Goal: Transaction & Acquisition: Purchase product/service

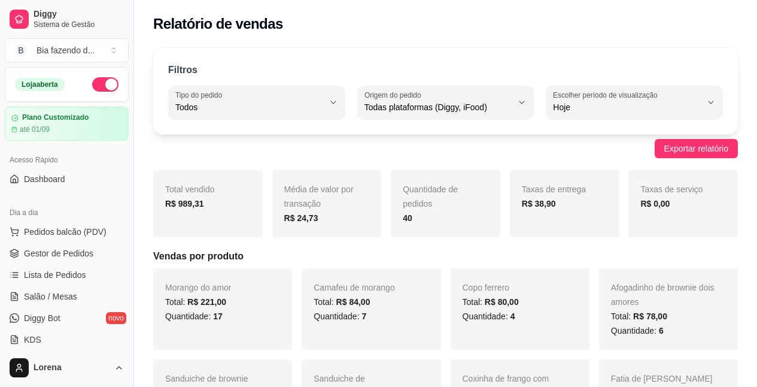
select select "ALL"
select select "0"
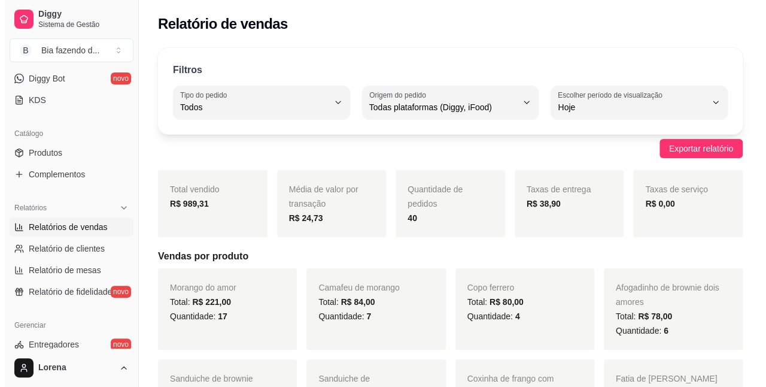
scroll to position [120, 0]
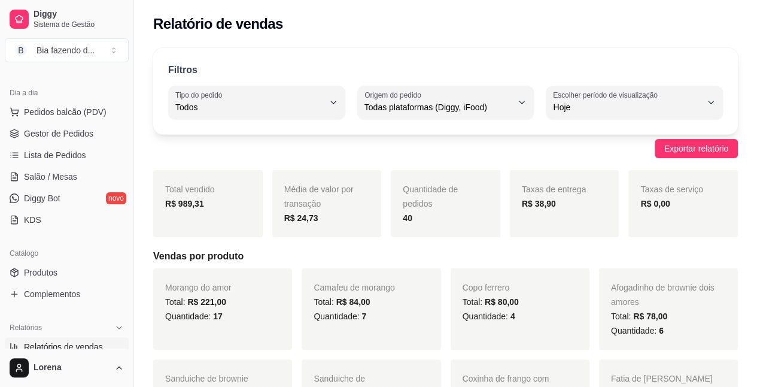
click at [77, 121] on ul "Pedidos balcão (PDV) Gestor de Pedidos Lista de Pedidos Salão / Mesas Diggy Bot…" at bounding box center [67, 165] width 124 height 127
click at [77, 119] on button "Pedidos balcão (PDV)" at bounding box center [67, 111] width 124 height 19
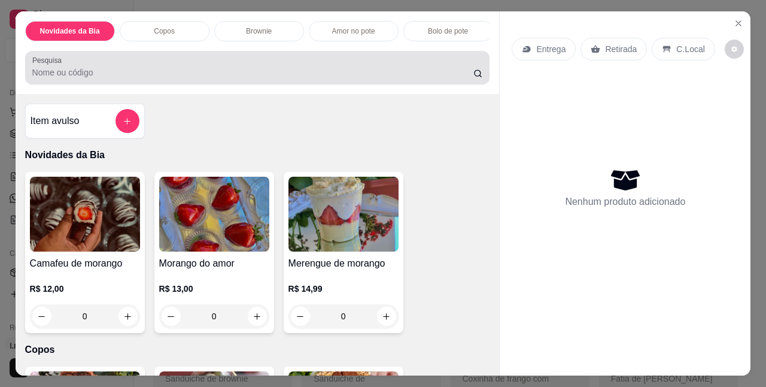
click at [129, 84] on div "Pesquisa" at bounding box center [257, 68] width 465 height 34
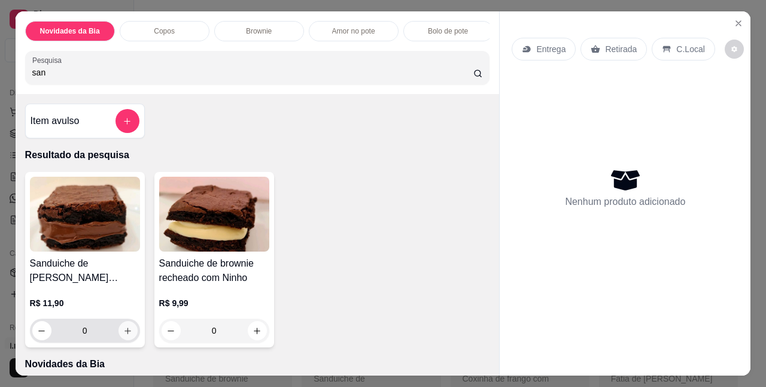
type input "san"
click at [131, 331] on button "increase-product-quantity" at bounding box center [127, 330] width 19 height 19
type input "1"
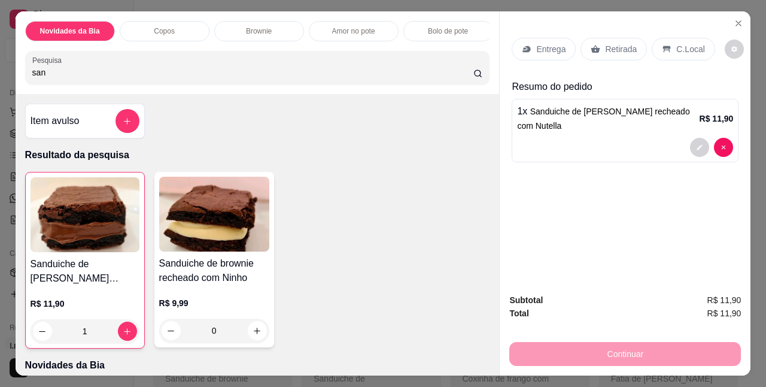
click at [692, 43] on p "C.Local" at bounding box center [690, 49] width 28 height 12
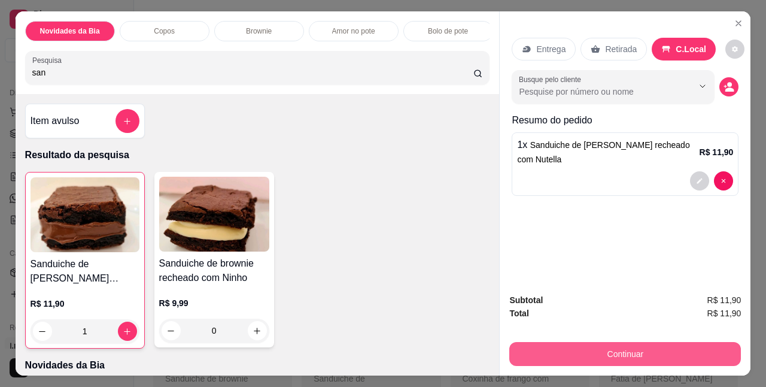
click at [626, 351] on button "Continuar" at bounding box center [625, 354] width 232 height 24
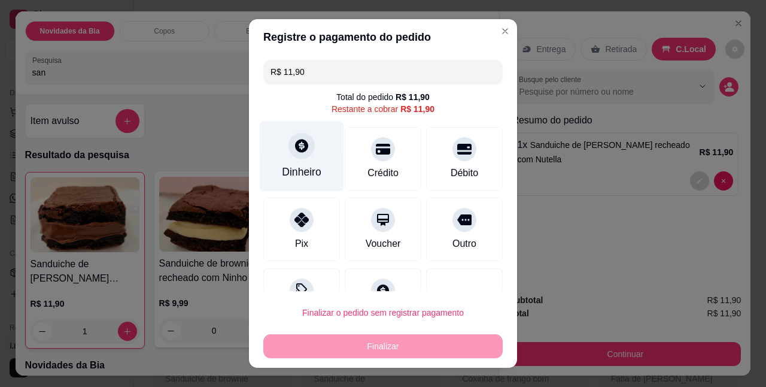
click at [308, 148] on div "Dinheiro" at bounding box center [302, 156] width 84 height 70
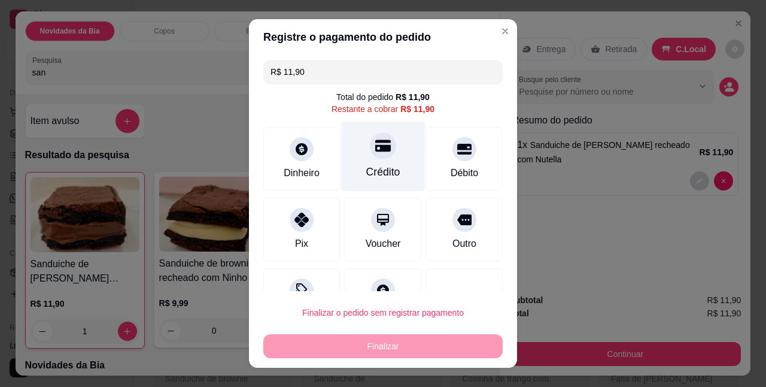
click at [353, 151] on div "Crédito" at bounding box center [383, 156] width 84 height 70
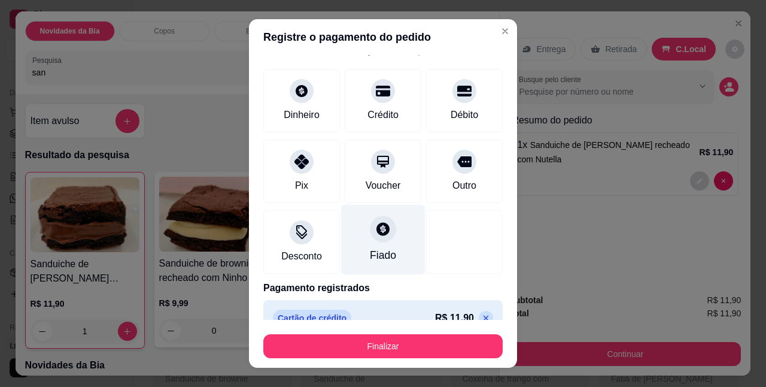
scroll to position [66, 0]
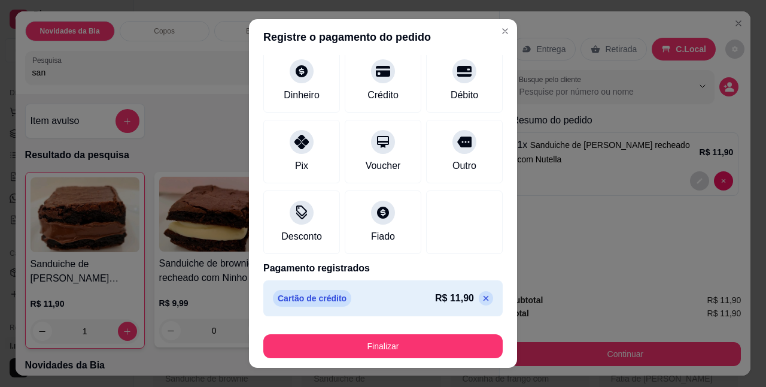
click at [481, 296] on icon at bounding box center [486, 298] width 10 height 10
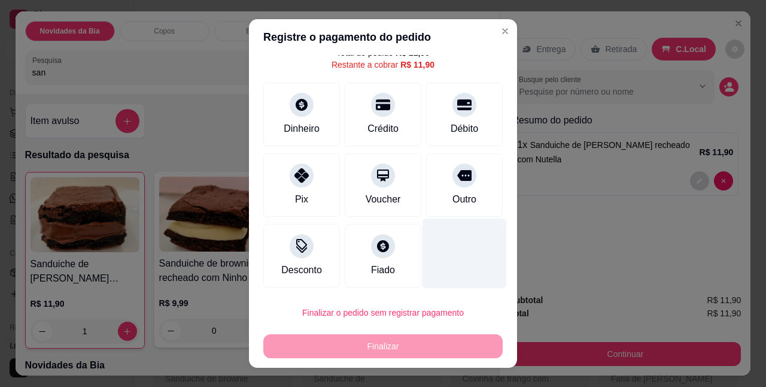
drag, startPoint x: 440, startPoint y: 108, endPoint x: 436, endPoint y: 250, distance: 142.5
click at [457, 108] on icon at bounding box center [464, 105] width 14 height 14
type input "R$ 0,00"
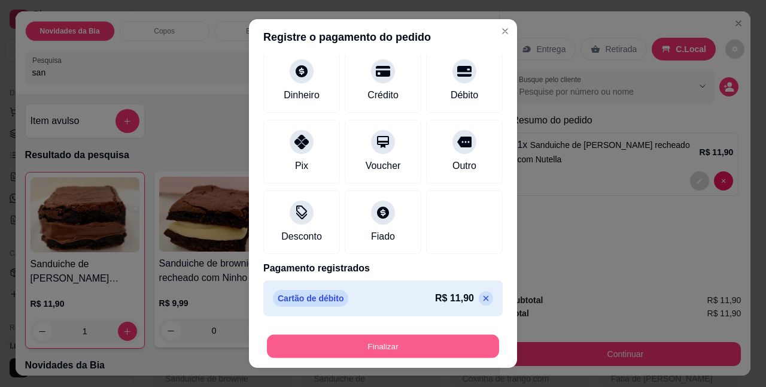
click at [424, 337] on button "Finalizar" at bounding box center [383, 345] width 232 height 23
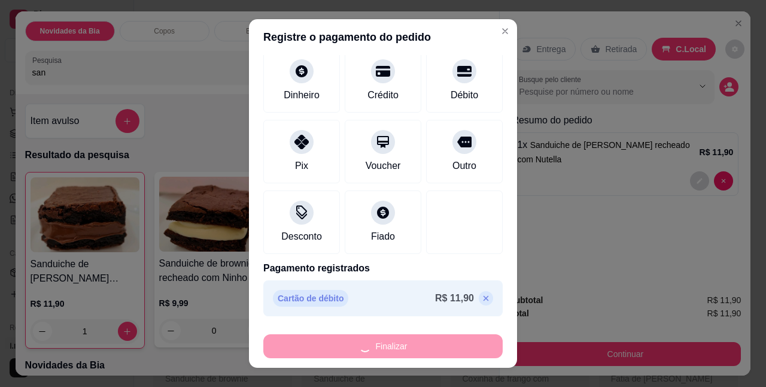
type input "0"
type input "-R$ 11,90"
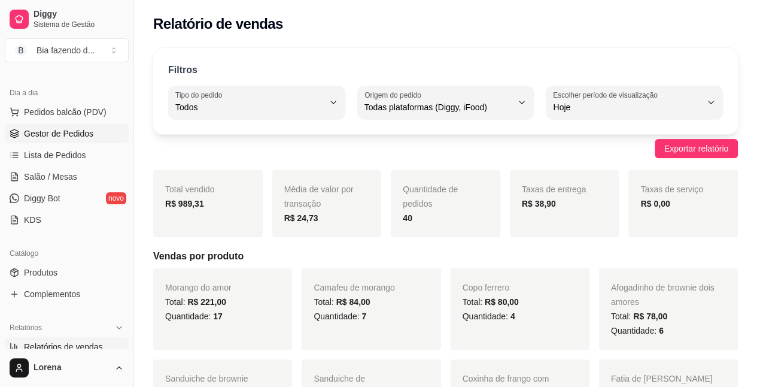
click at [78, 132] on span "Gestor de Pedidos" at bounding box center [58, 133] width 69 height 12
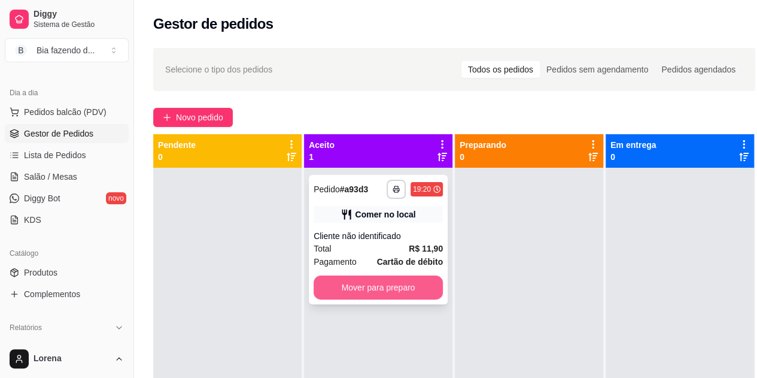
click at [420, 282] on button "Mover para preparo" at bounding box center [378, 287] width 129 height 24
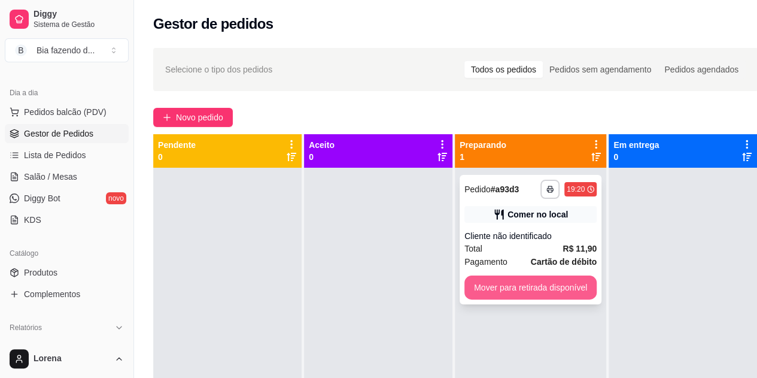
click at [531, 278] on button "Mover para retirada disponível" at bounding box center [530, 287] width 132 height 24
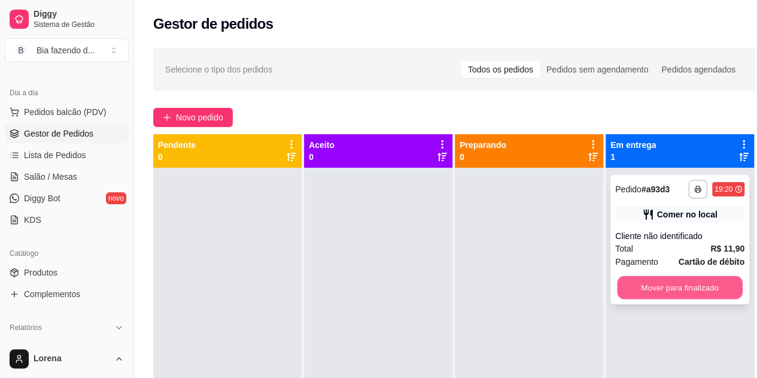
click at [708, 282] on button "Mover para finalizado" at bounding box center [680, 287] width 126 height 23
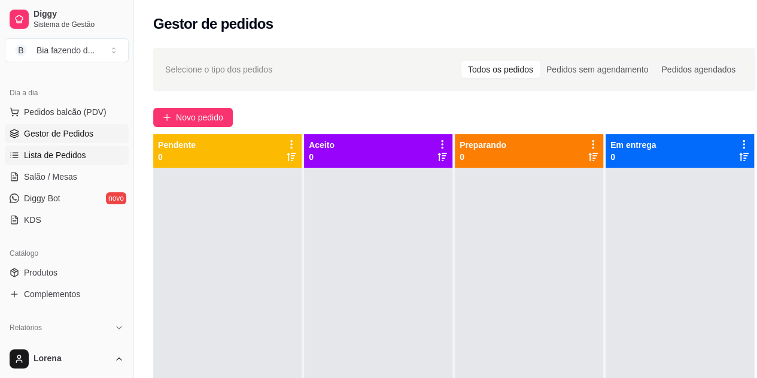
click at [56, 152] on span "Lista de Pedidos" at bounding box center [55, 155] width 62 height 12
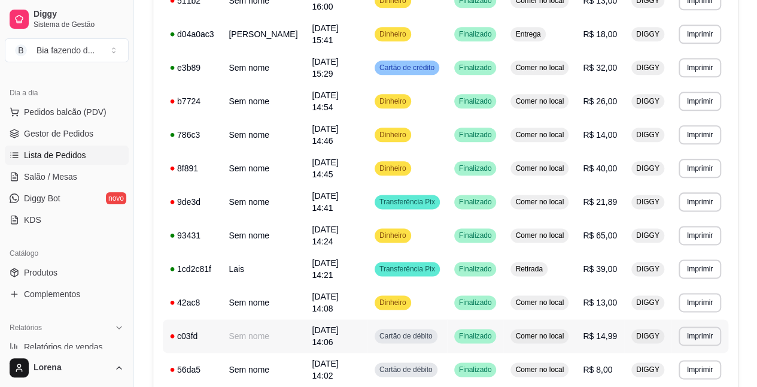
scroll to position [734, 0]
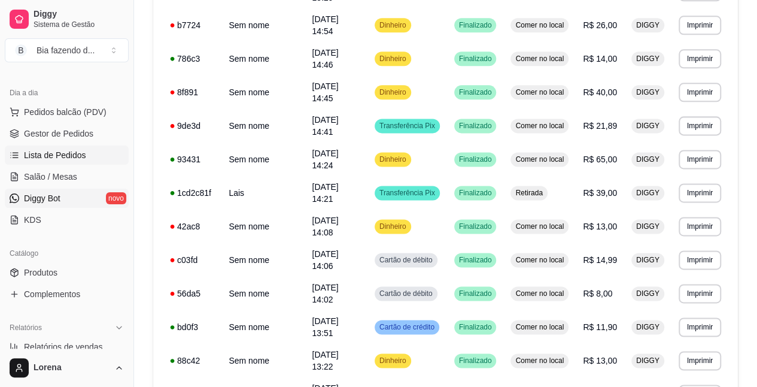
click at [55, 190] on link "Diggy Bot novo" at bounding box center [67, 197] width 124 height 19
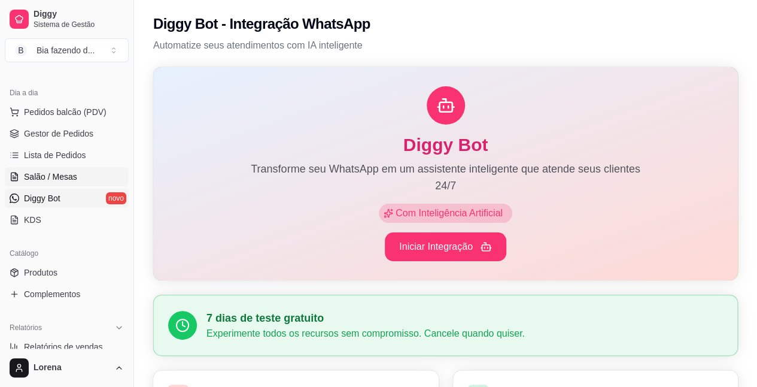
click at [56, 182] on link "Salão / Mesas" at bounding box center [67, 176] width 124 height 19
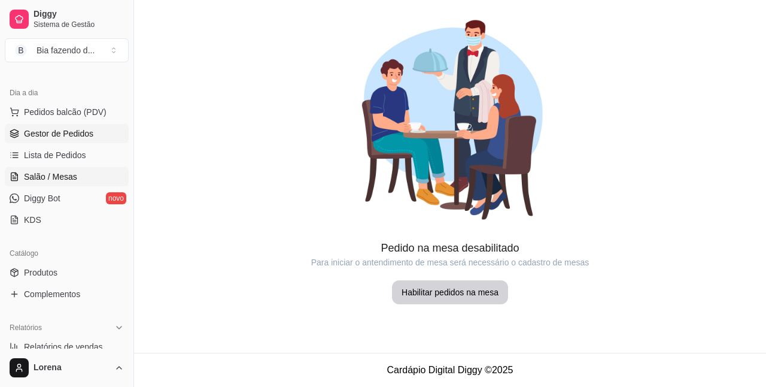
click at [75, 140] on link "Gestor de Pedidos" at bounding box center [67, 133] width 124 height 19
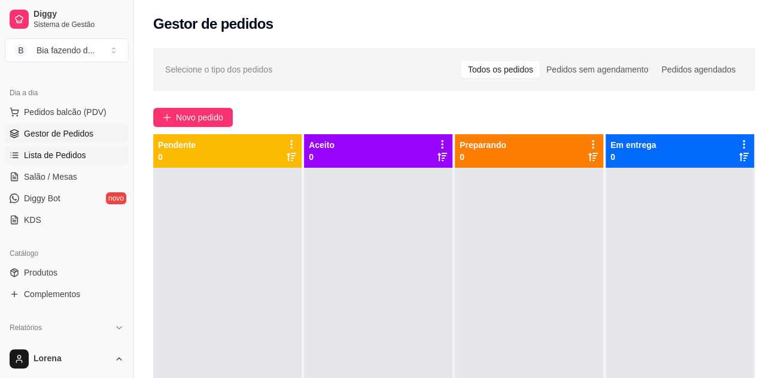
click at [81, 149] on span "Lista de Pedidos" at bounding box center [55, 155] width 62 height 12
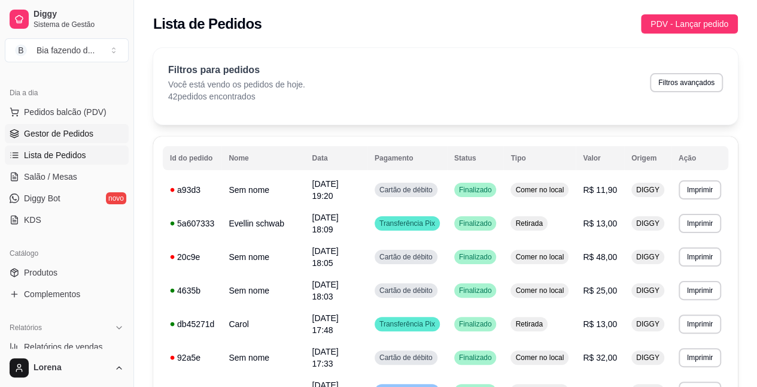
click at [69, 135] on span "Gestor de Pedidos" at bounding box center [58, 133] width 69 height 12
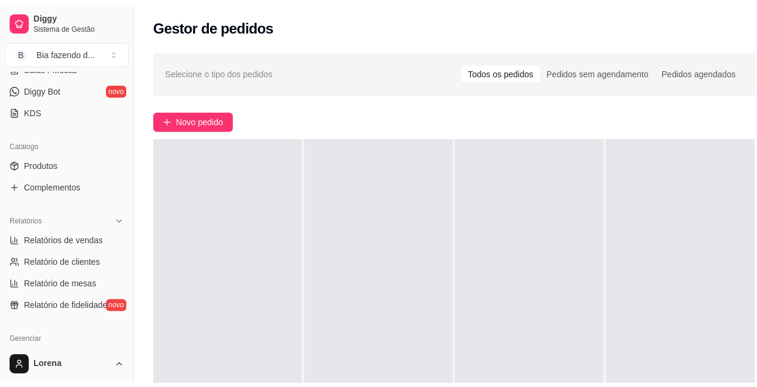
scroll to position [299, 0]
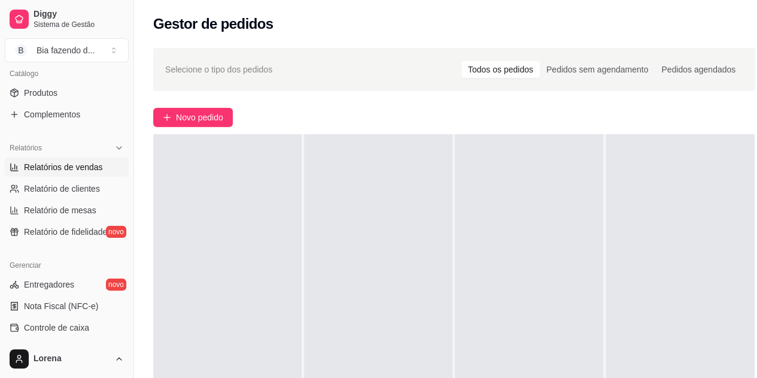
click at [56, 166] on span "Relatórios de vendas" at bounding box center [63, 167] width 79 height 12
select select "ALL"
select select "0"
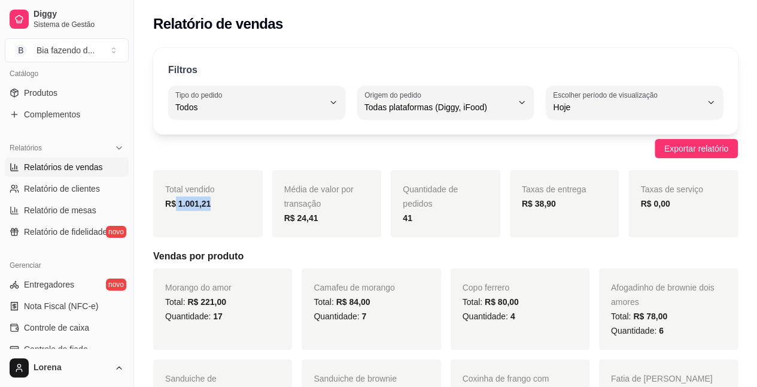
drag, startPoint x: 195, startPoint y: 211, endPoint x: 174, endPoint y: 214, distance: 21.8
click at [174, 214] on div "Total vendido R$ 1.001,21" at bounding box center [207, 203] width 109 height 67
drag, startPoint x: 218, startPoint y: 205, endPoint x: 165, endPoint y: 200, distance: 53.5
click at [164, 200] on div "Total vendido R$ 1.001,21" at bounding box center [207, 203] width 109 height 67
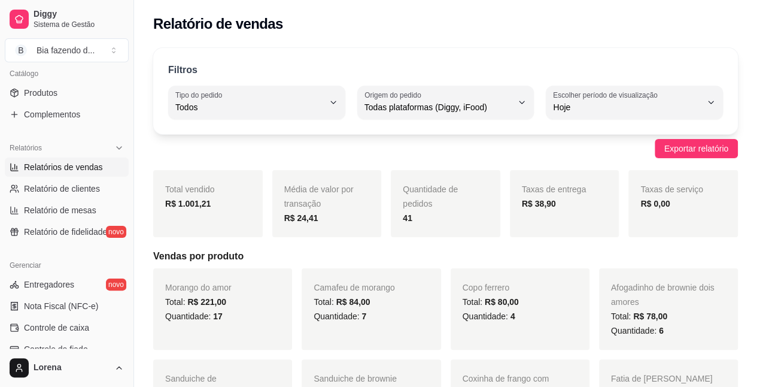
click at [188, 154] on div "Exportar relatório" at bounding box center [445, 148] width 585 height 19
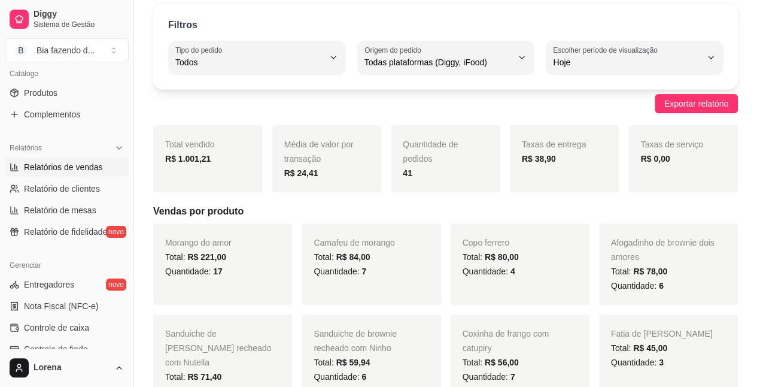
scroll to position [60, 0]
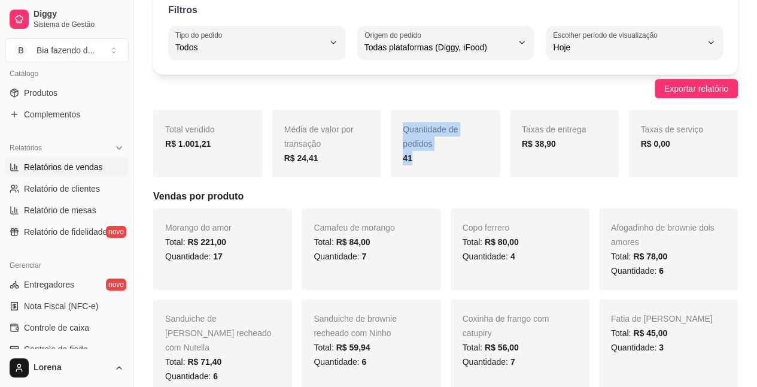
drag, startPoint x: 426, startPoint y: 157, endPoint x: 390, endPoint y: 173, distance: 39.7
click at [390, 173] on div "Total vendido R$ 1.001,21 Média de valor por transação R$ 24,41 Quantidade de p…" at bounding box center [445, 143] width 585 height 67
click at [406, 165] on div "Quantidade de pedidos 41" at bounding box center [445, 143] width 109 height 67
click at [428, 154] on div "41" at bounding box center [446, 158] width 86 height 14
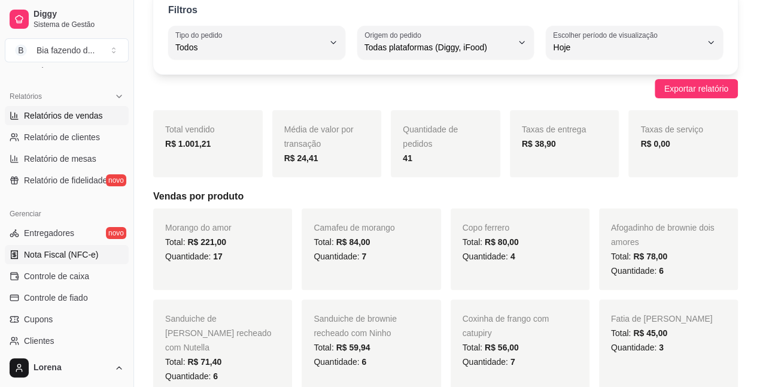
scroll to position [419, 0]
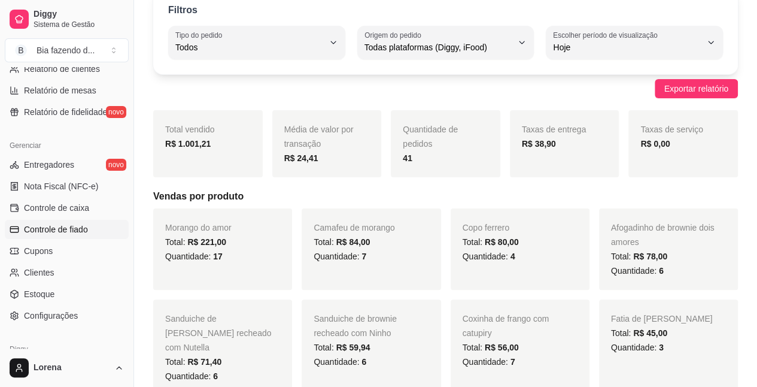
click at [97, 225] on link "Controle de fiado" at bounding box center [67, 229] width 124 height 19
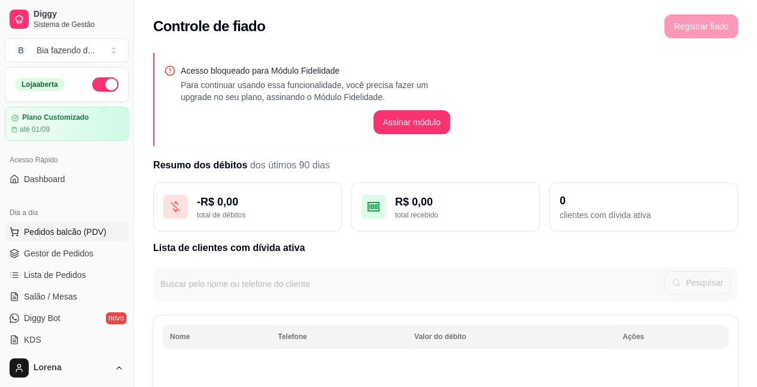
drag, startPoint x: 96, startPoint y: 230, endPoint x: 98, endPoint y: 236, distance: 6.1
click at [93, 233] on span "Pedidos balcão (PDV)" at bounding box center [65, 232] width 83 height 12
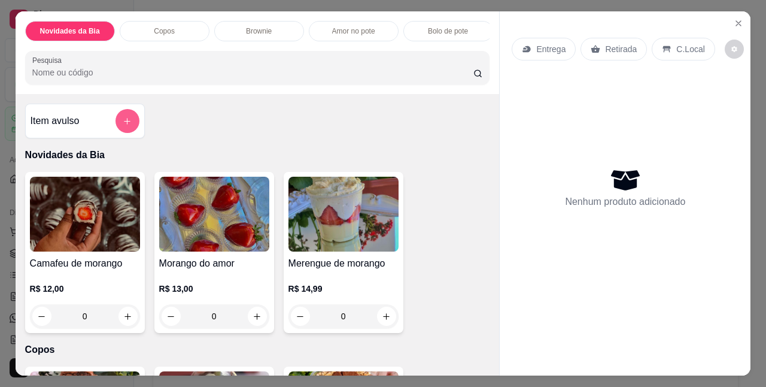
click at [127, 133] on button "add-separate-item" at bounding box center [127, 121] width 24 height 24
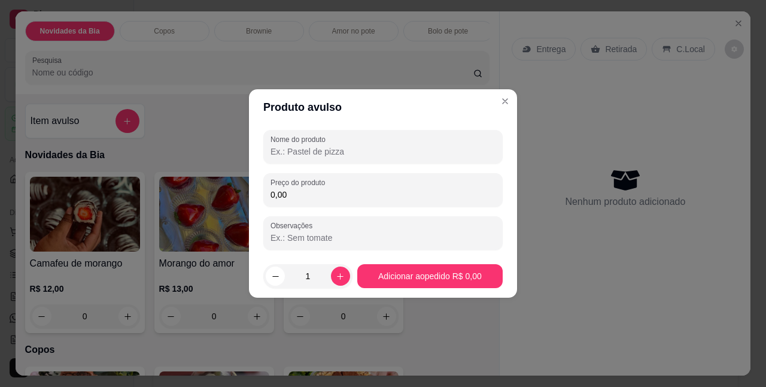
click at [282, 151] on input "Nome do produto" at bounding box center [382, 151] width 225 height 12
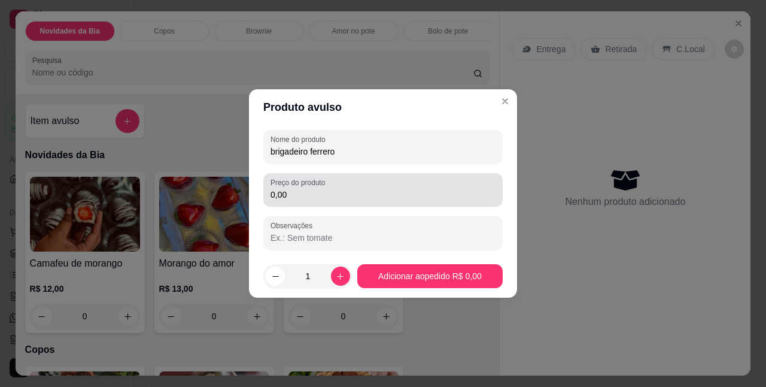
type input "brigadeiro ferrero"
click at [308, 192] on input "0,00" at bounding box center [382, 194] width 225 height 12
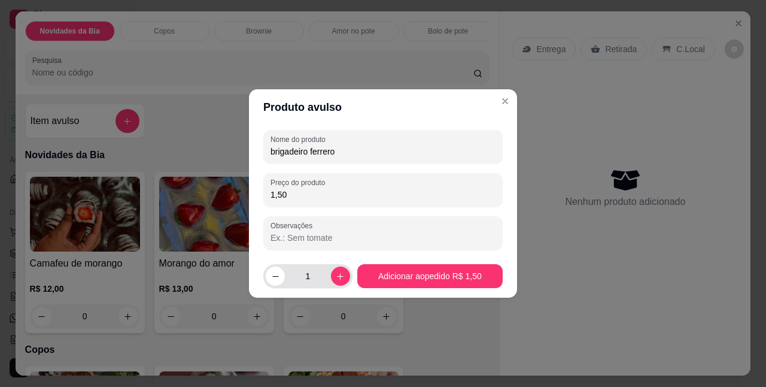
type input "1,50"
click at [311, 278] on input "1" at bounding box center [308, 276] width 46 height 24
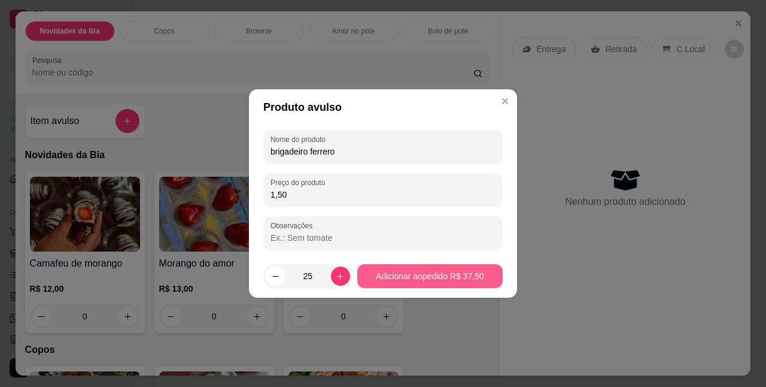
type input "25"
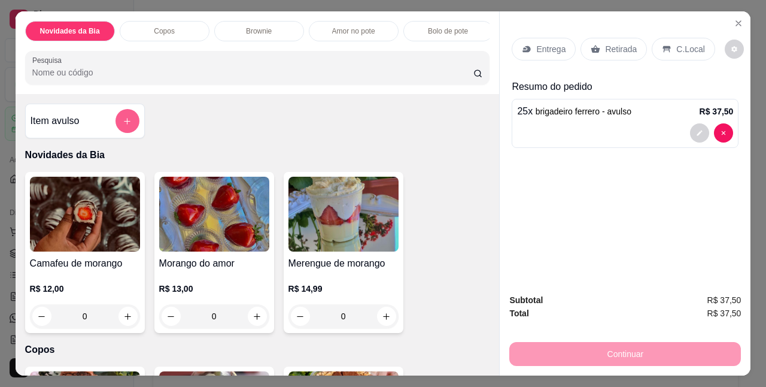
click at [123, 126] on icon "add-separate-item" at bounding box center [127, 121] width 9 height 9
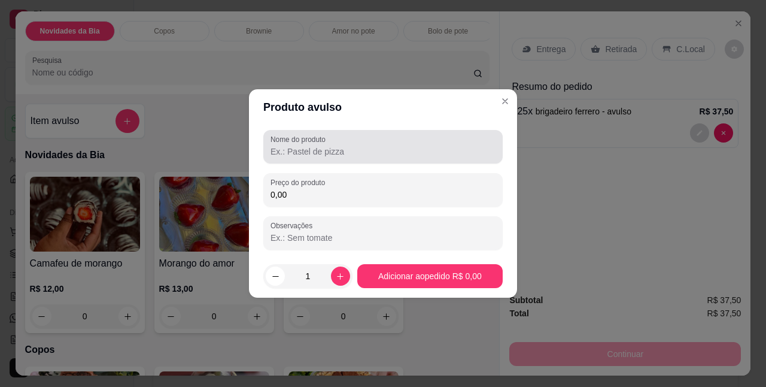
click at [290, 152] on input "Nome do produto" at bounding box center [382, 151] width 225 height 12
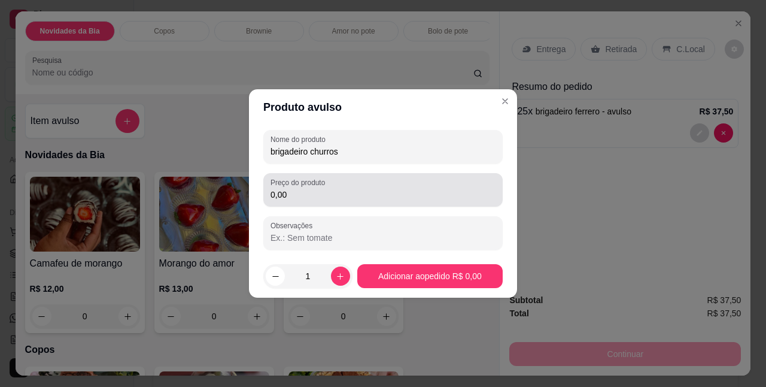
type input "brigadeiro churros"
click at [319, 201] on div "0,00" at bounding box center [382, 190] width 225 height 24
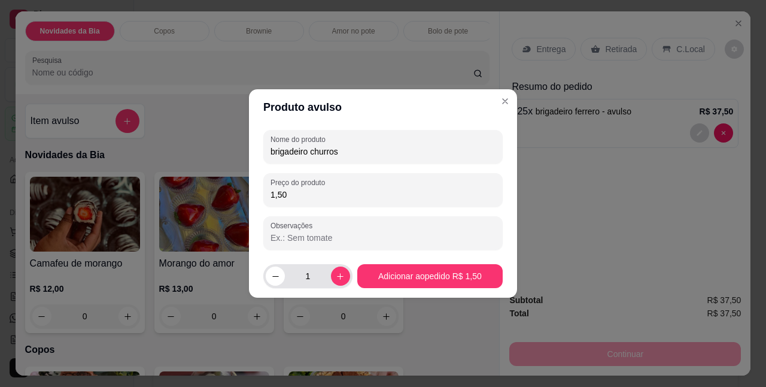
type input "1,50"
click at [308, 275] on input "1" at bounding box center [308, 276] width 46 height 24
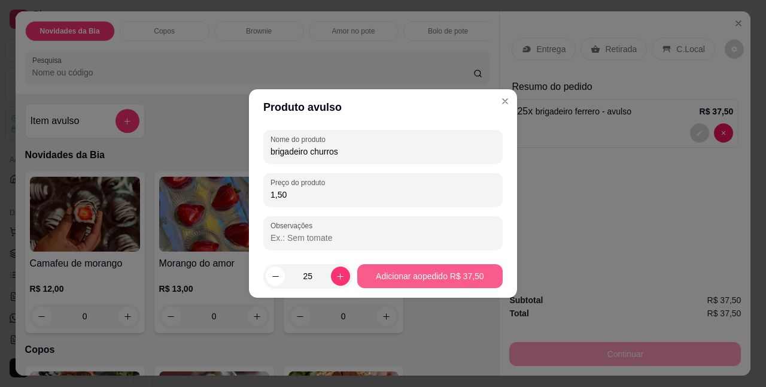
type input "25"
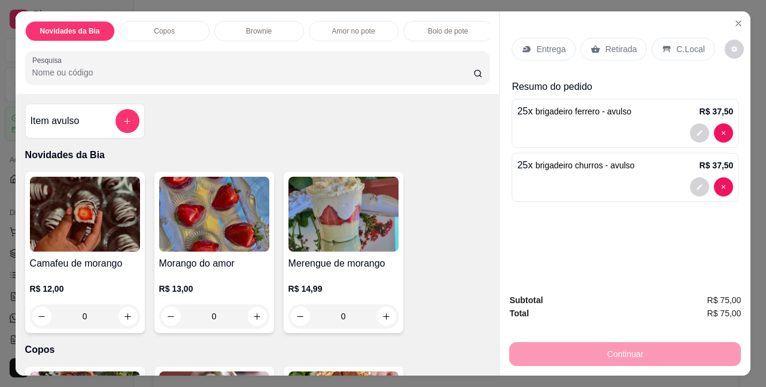
click at [631, 41] on div "Retirada" at bounding box center [613, 49] width 66 height 23
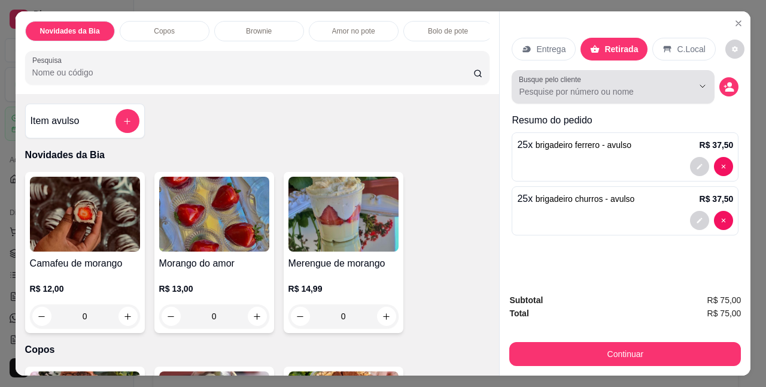
click at [601, 86] on input "Busque pelo cliente" at bounding box center [596, 92] width 155 height 12
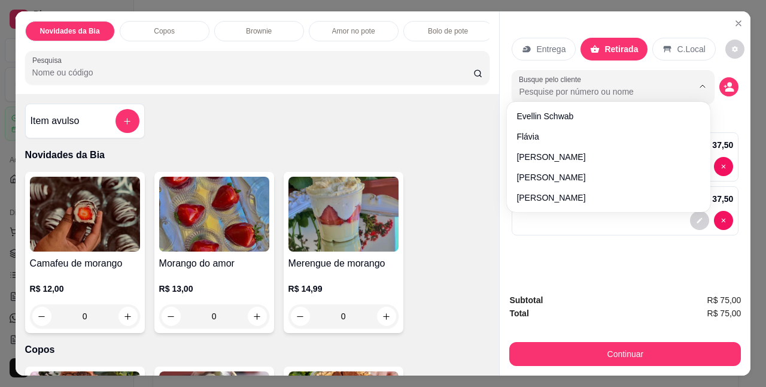
drag, startPoint x: 650, startPoint y: 84, endPoint x: 666, endPoint y: 83, distance: 16.2
click at [650, 86] on input "Busque pelo cliente" at bounding box center [596, 92] width 155 height 12
click at [728, 83] on circle "decrease-product-quantity" at bounding box center [730, 85] width 5 height 5
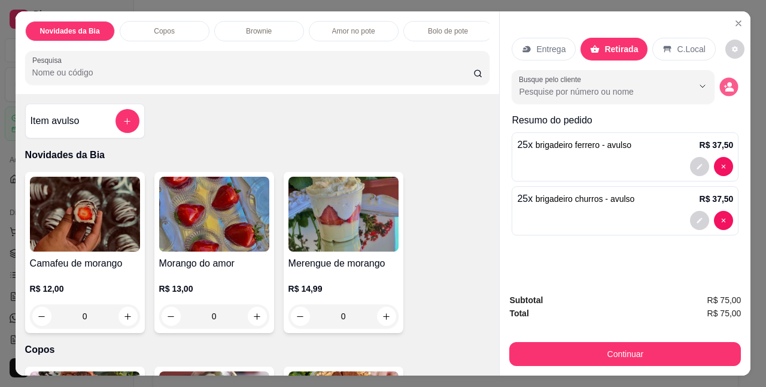
click at [726, 83] on icon "decrease-product-quantity" at bounding box center [729, 87] width 10 height 10
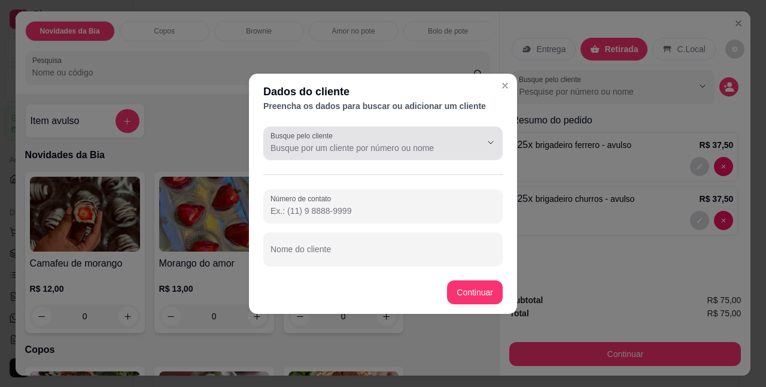
click at [413, 136] on div at bounding box center [382, 143] width 225 height 24
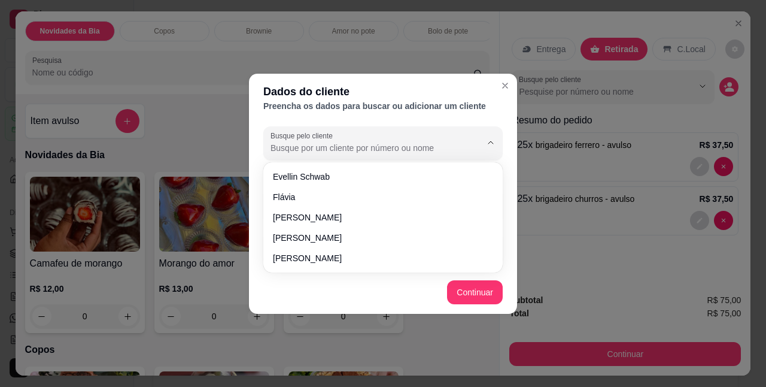
click at [415, 136] on div at bounding box center [382, 143] width 225 height 24
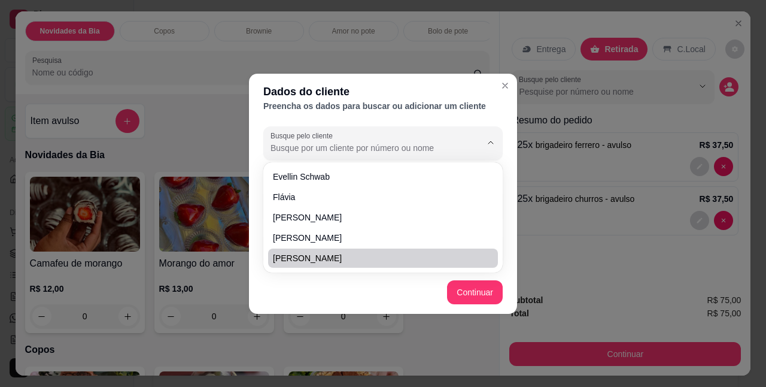
click at [306, 286] on footer "Continuar" at bounding box center [383, 291] width 268 height 43
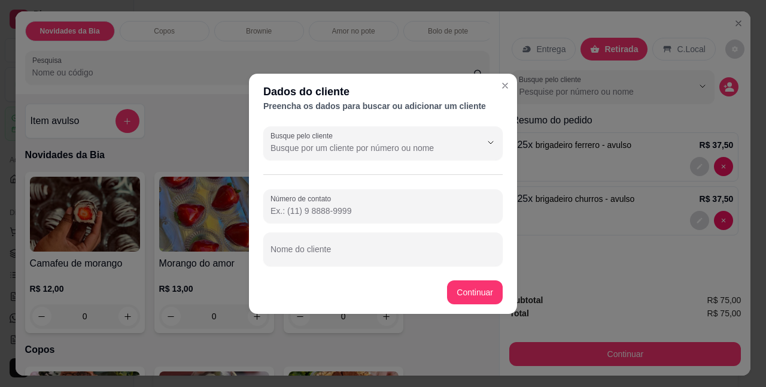
click at [322, 222] on div "Número de contato" at bounding box center [382, 206] width 239 height 34
click at [324, 214] on input "Número de contato" at bounding box center [382, 211] width 225 height 12
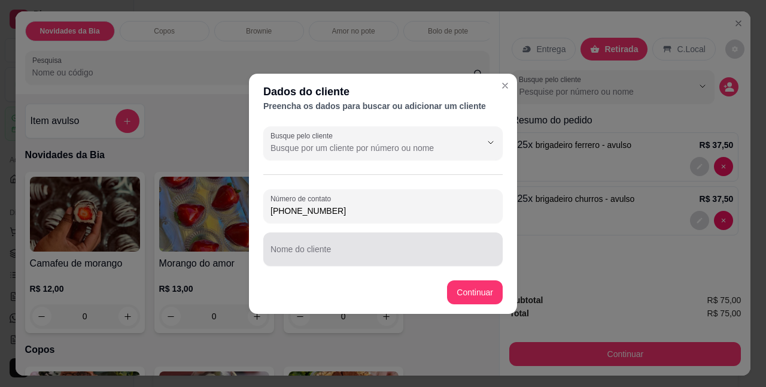
type input "[PHONE_NUMBER]"
click at [346, 250] on input "Nome do cliente" at bounding box center [382, 254] width 225 height 12
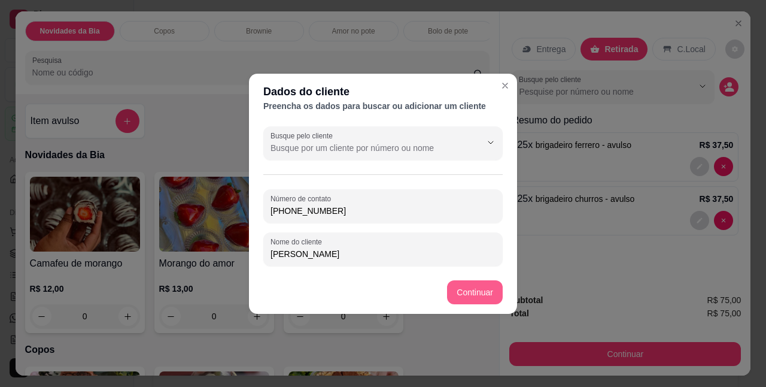
type input "[PERSON_NAME]"
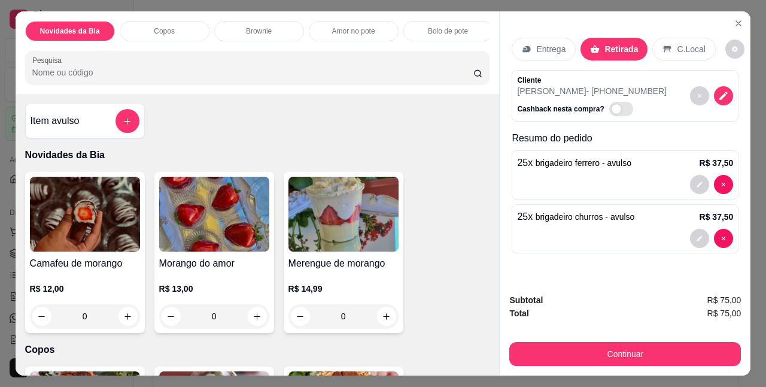
click at [724, 57] on div "Entrega Retirada C.Local" at bounding box center [625, 49] width 227 height 42
click at [728, 45] on button "decrease-product-quantity" at bounding box center [734, 48] width 19 height 19
click at [728, 45] on button "decrease-product-quantity" at bounding box center [734, 49] width 19 height 19
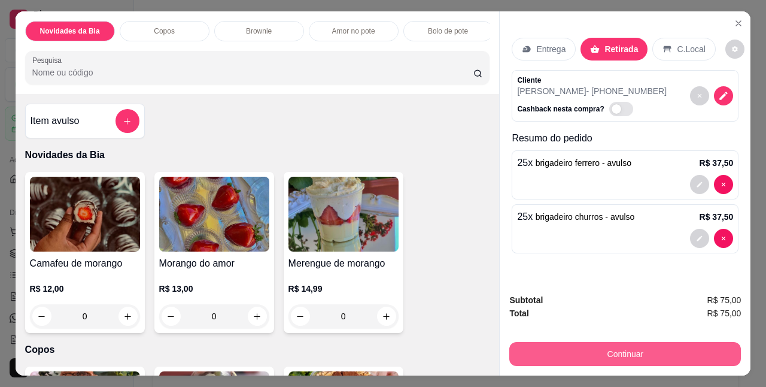
click at [651, 346] on button "Continuar" at bounding box center [625, 354] width 232 height 24
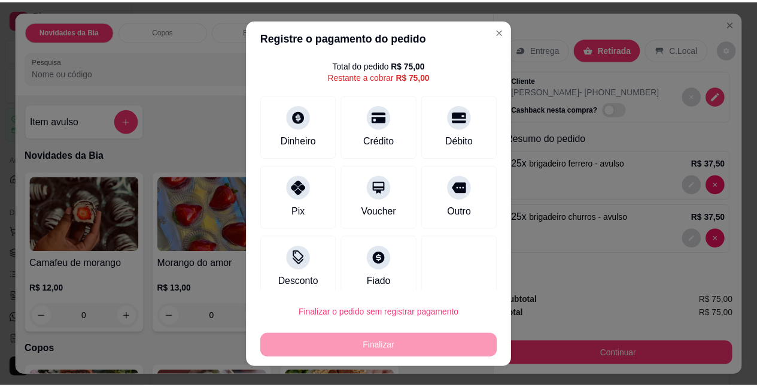
scroll to position [44, 0]
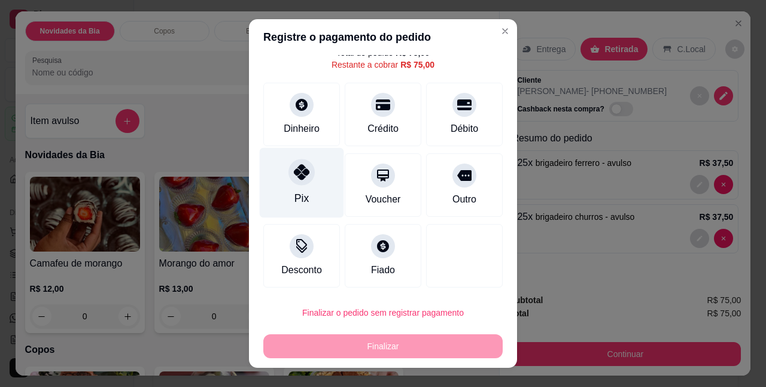
click at [308, 191] on div "Pix" at bounding box center [302, 183] width 84 height 70
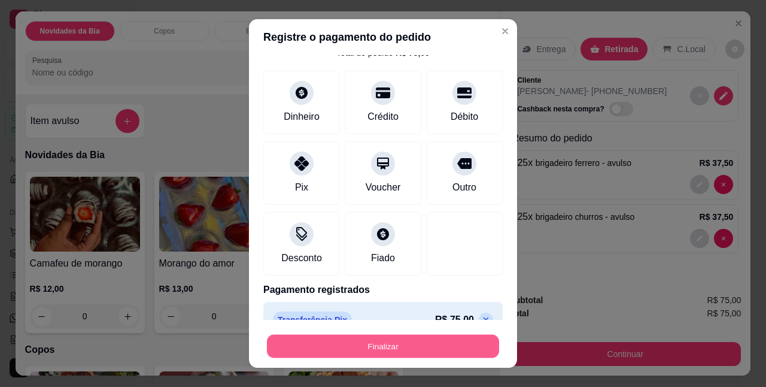
click at [385, 349] on button "Finalizar" at bounding box center [383, 345] width 232 height 23
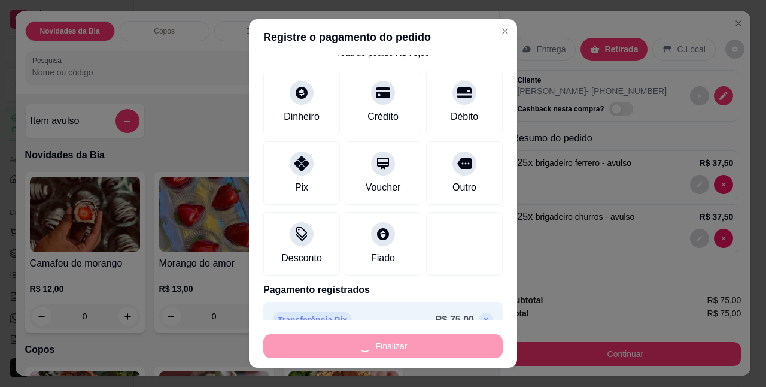
type input "-R$ 75,00"
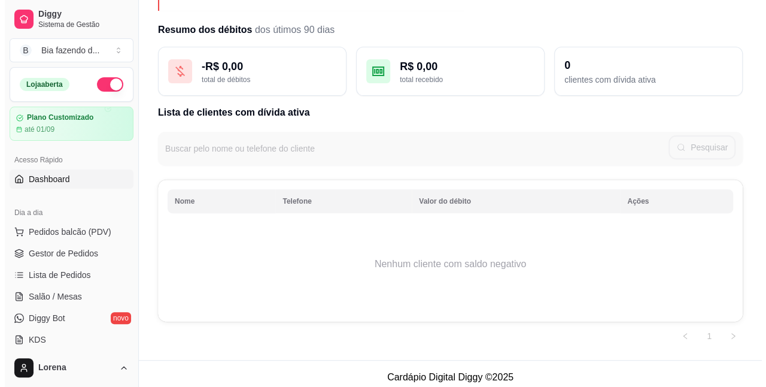
scroll to position [142, 0]
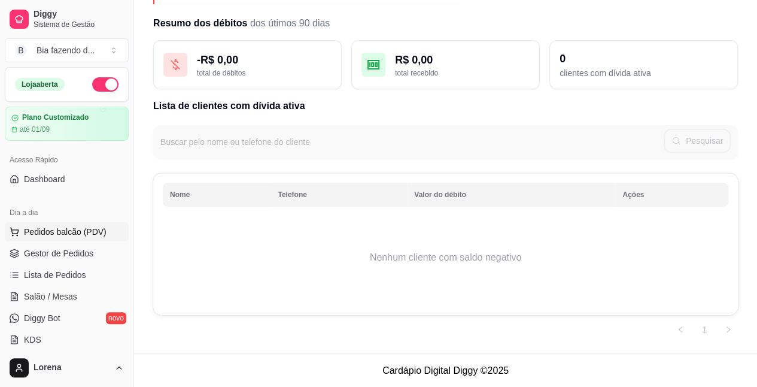
click at [59, 239] on button "Pedidos balcão (PDV)" at bounding box center [67, 231] width 124 height 19
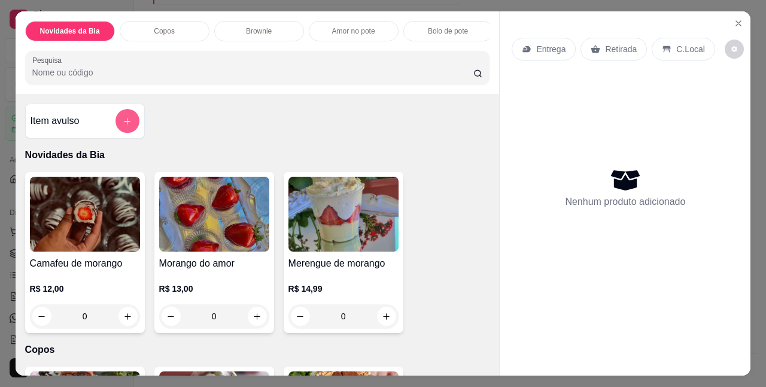
click at [122, 130] on button "add-separate-item" at bounding box center [127, 121] width 24 height 24
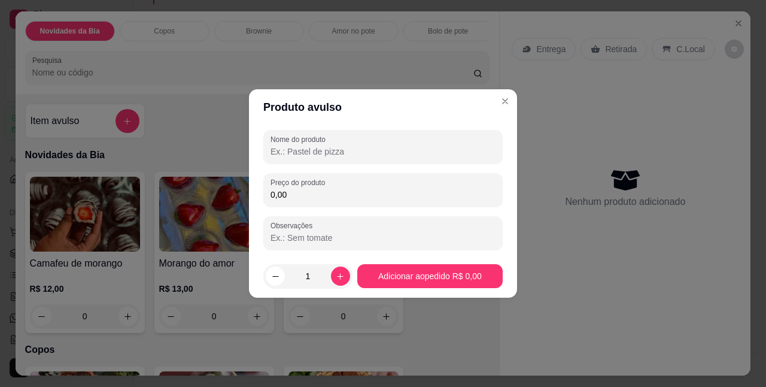
click at [428, 148] on input "Nome do produto" at bounding box center [382, 151] width 225 height 12
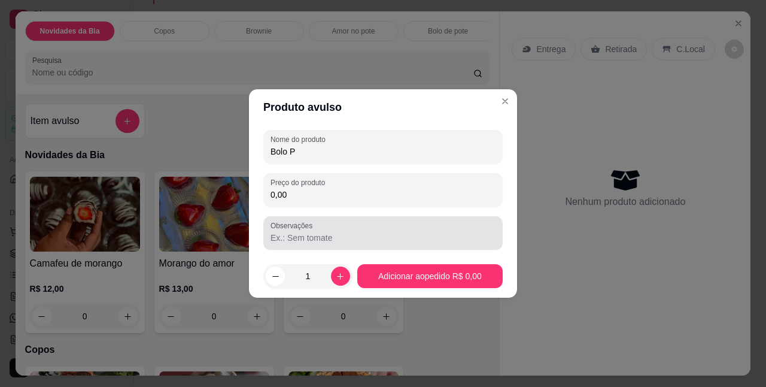
type input "Bolo P"
click at [319, 239] on input "Observações" at bounding box center [382, 238] width 225 height 12
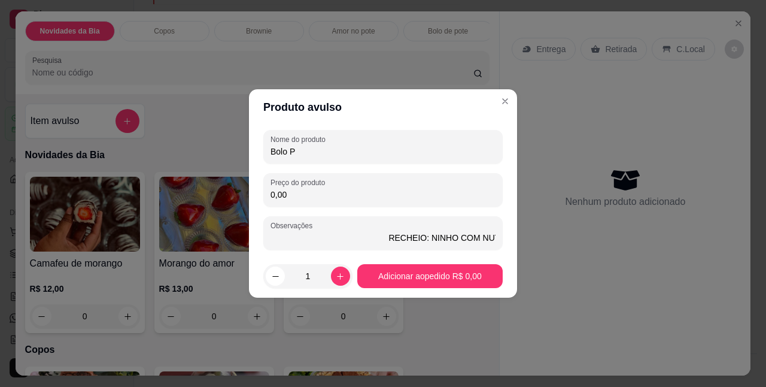
scroll to position [0, 81]
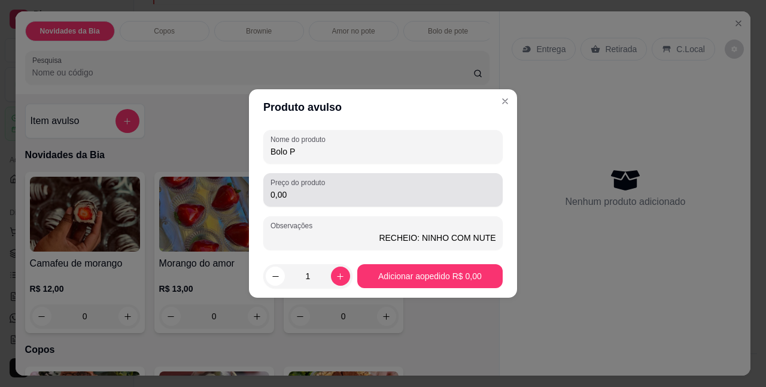
type input "Massa: Redvelvet RECHEIO: NINHO COM NUTELLA"
click at [319, 198] on input "0,00" at bounding box center [382, 194] width 225 height 12
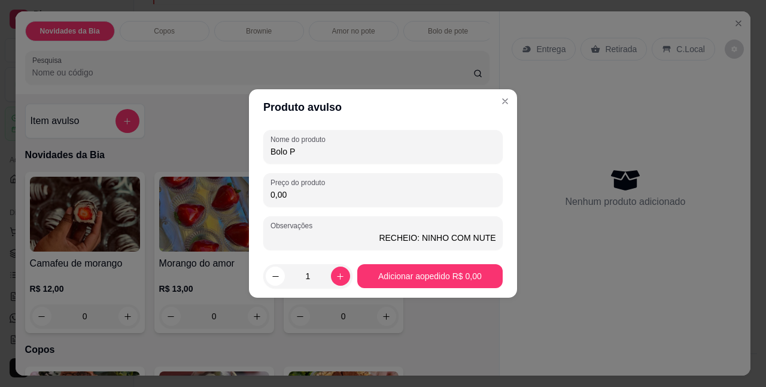
scroll to position [0, 0]
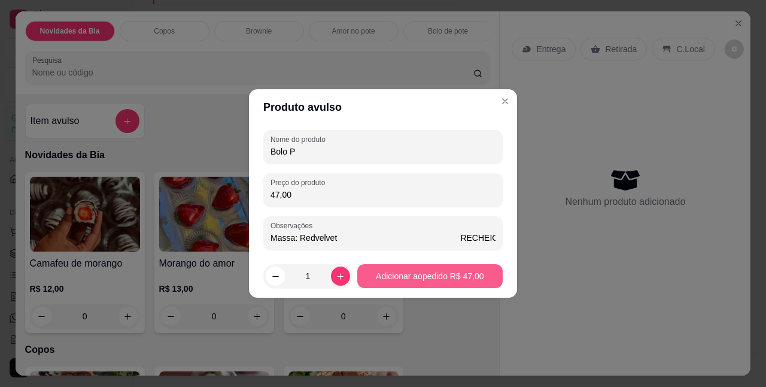
type input "47,00"
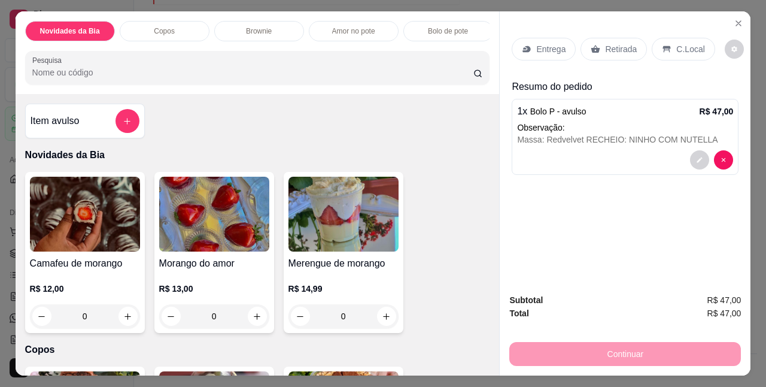
click at [548, 43] on p "Entrega" at bounding box center [550, 49] width 29 height 12
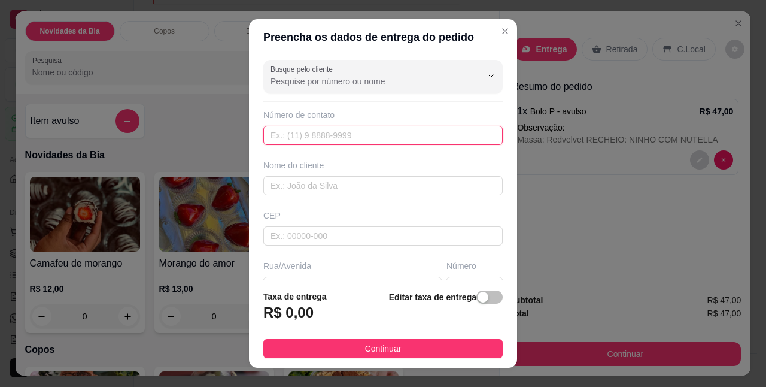
click at [401, 131] on input "text" at bounding box center [382, 135] width 239 height 19
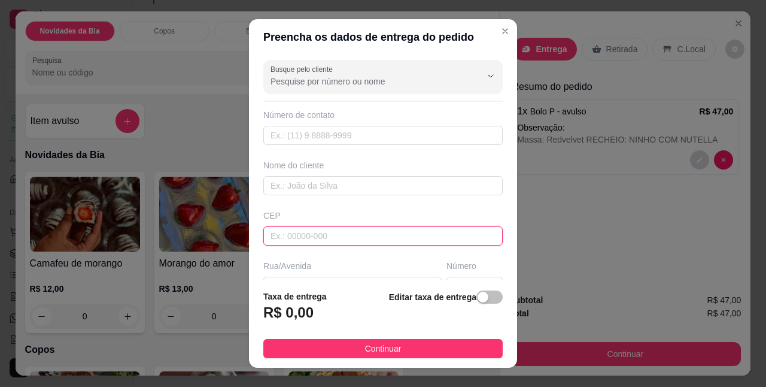
click at [315, 229] on input "text" at bounding box center [382, 235] width 239 height 19
paste input "18103050"
type input "18103050"
type input "[GEOGRAPHIC_DATA] [GEOGRAPHIC_DATA]"
type input "Éden"
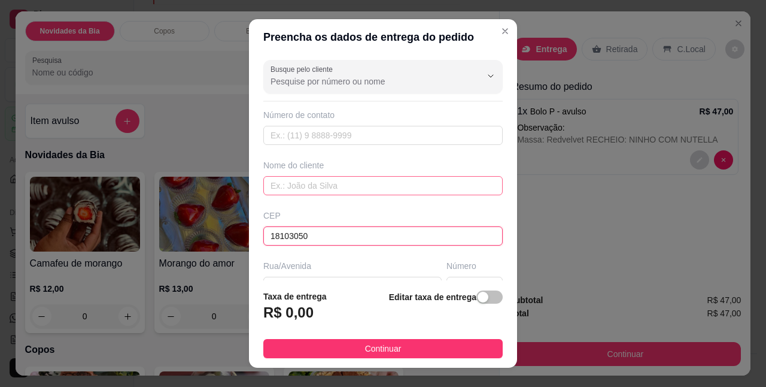
type input "Sorocaba"
type input "18103050"
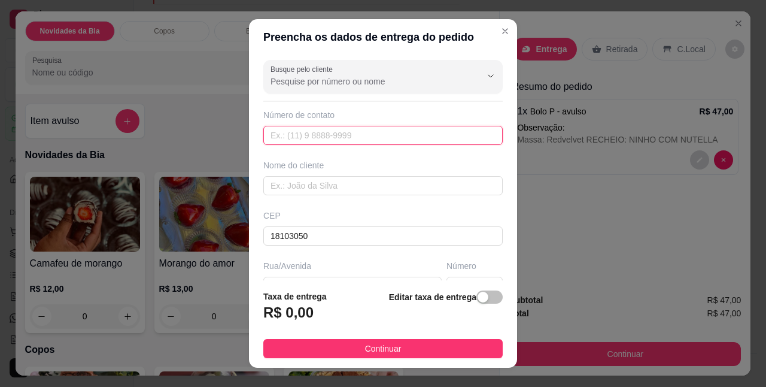
click at [322, 130] on input "text" at bounding box center [382, 135] width 239 height 19
type input "[PHONE_NUMBER]"
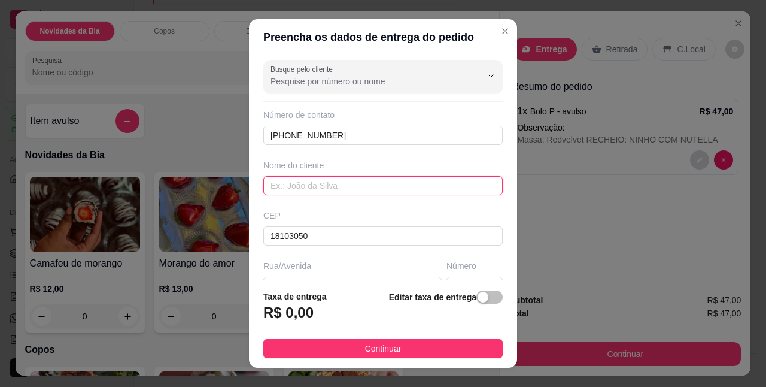
click at [343, 185] on input "text" at bounding box center [382, 185] width 239 height 19
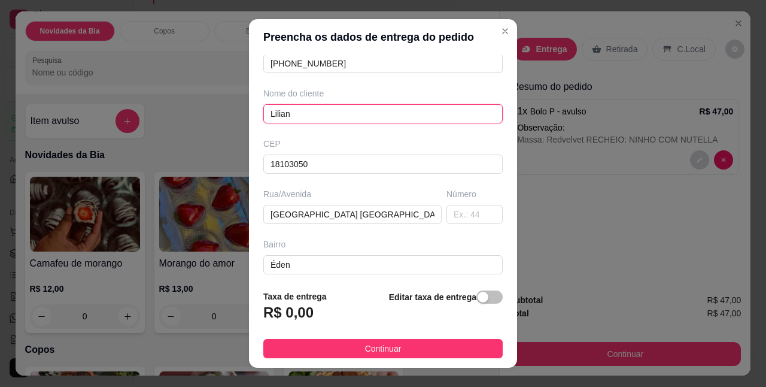
scroll to position [120, 0]
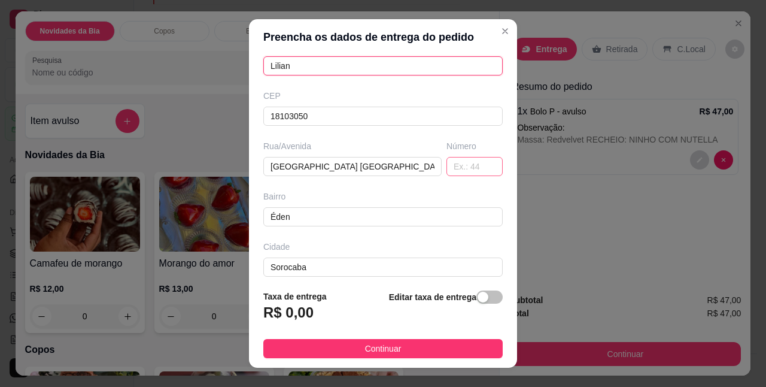
type input "Lilian"
click at [469, 168] on input "text" at bounding box center [474, 166] width 56 height 19
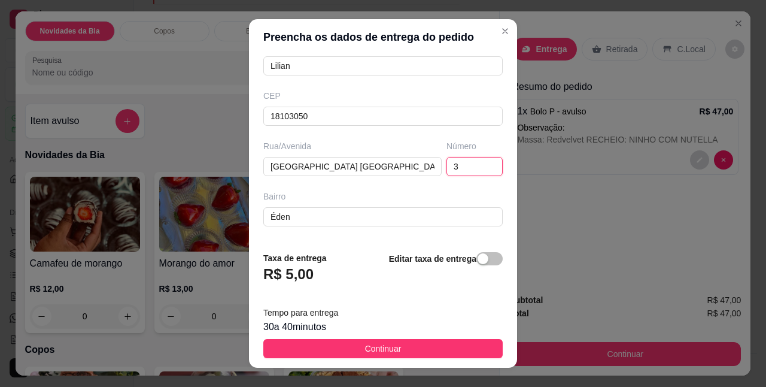
type input "3"
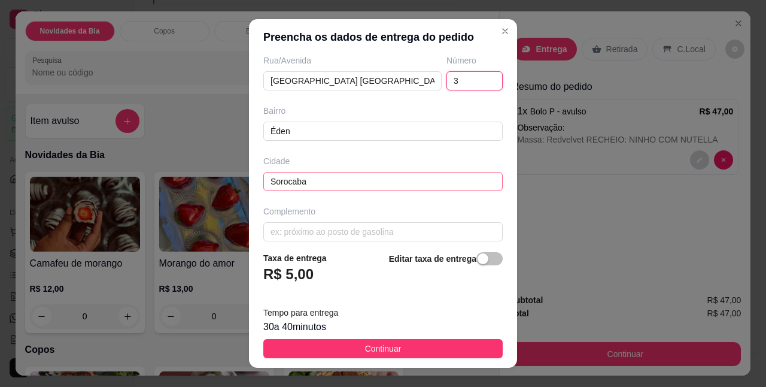
scroll to position [213, 0]
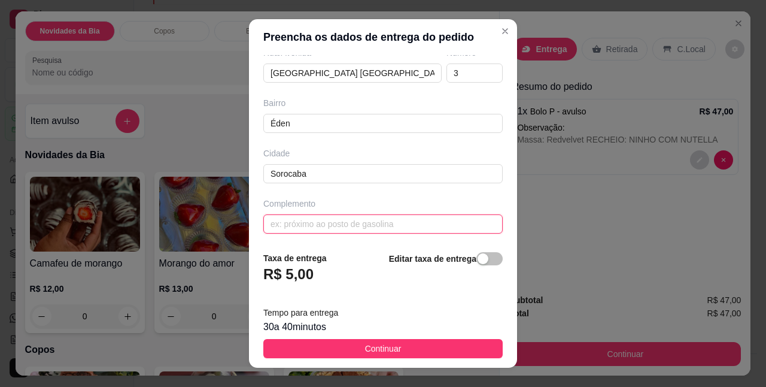
click at [311, 215] on input "text" at bounding box center [382, 223] width 239 height 19
paste input "Bloco 3 apartamento 404"
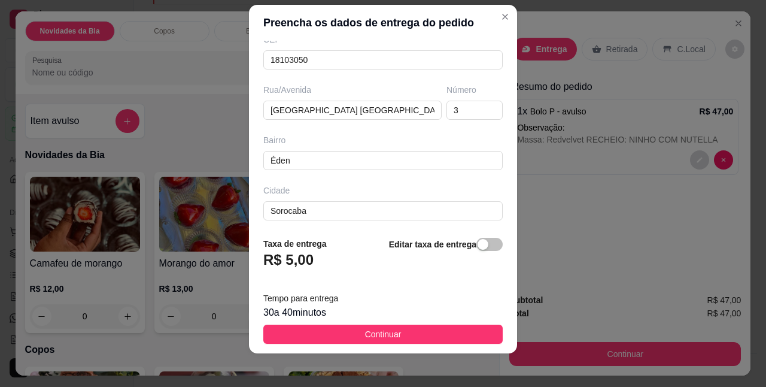
scroll to position [19, 0]
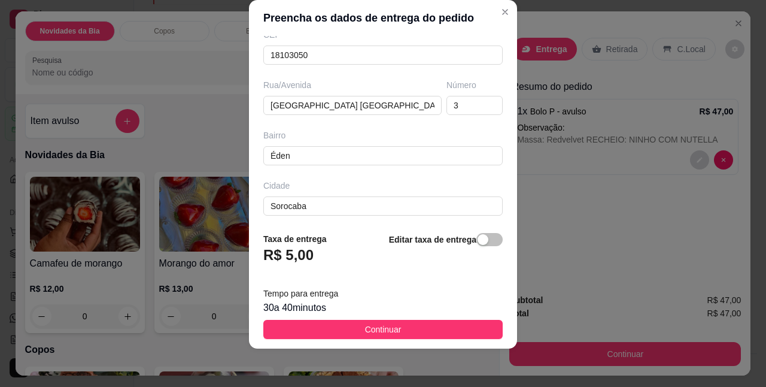
type input "Bloco 3 apartamento 404"
click at [305, 302] on div "30 a 40 minutos" at bounding box center [382, 307] width 239 height 14
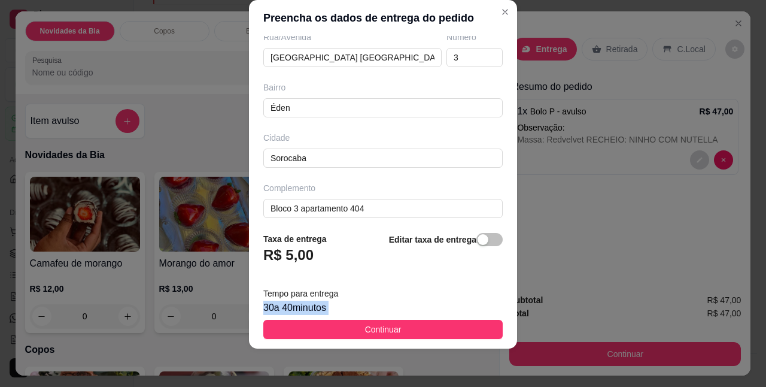
scroll to position [213, 0]
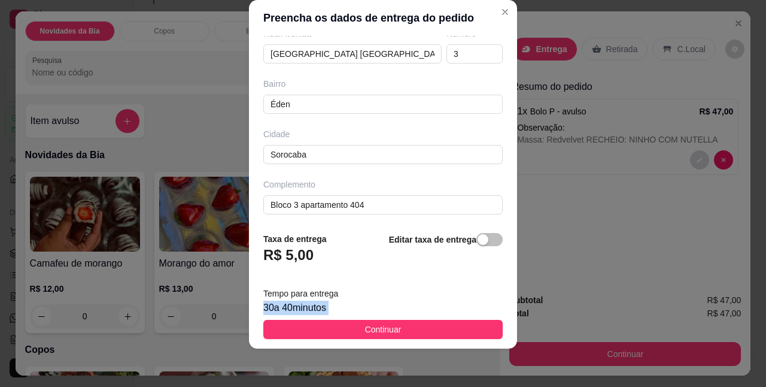
click at [419, 328] on button "Continuar" at bounding box center [382, 328] width 239 height 19
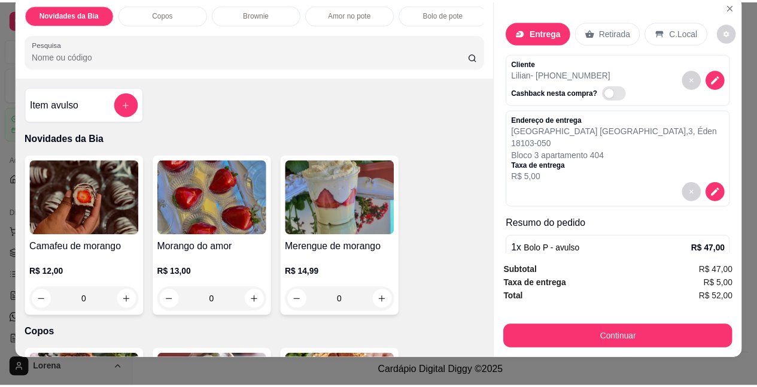
scroll to position [31, 0]
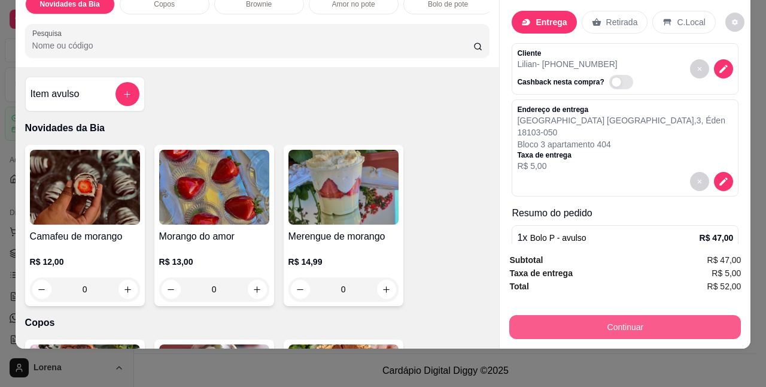
click at [574, 318] on button "Continuar" at bounding box center [625, 327] width 232 height 24
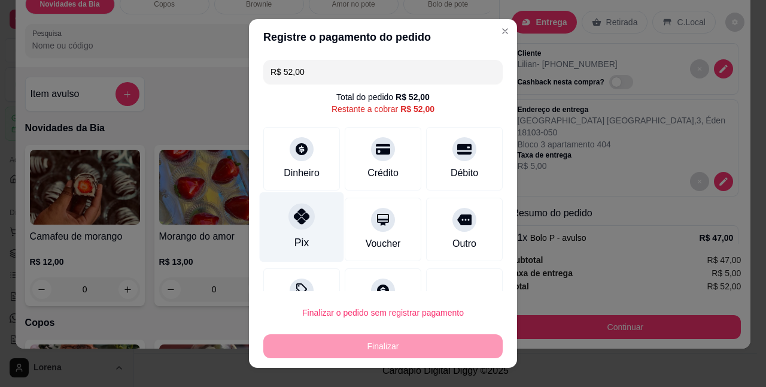
click at [295, 239] on div "Pix" at bounding box center [301, 243] width 14 height 16
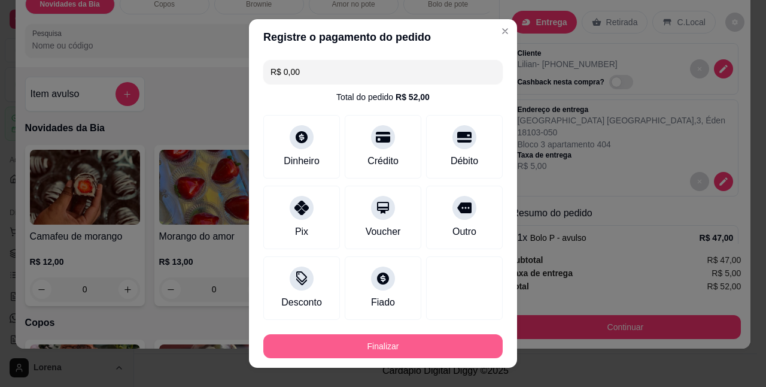
click at [345, 337] on button "Finalizar" at bounding box center [382, 346] width 239 height 24
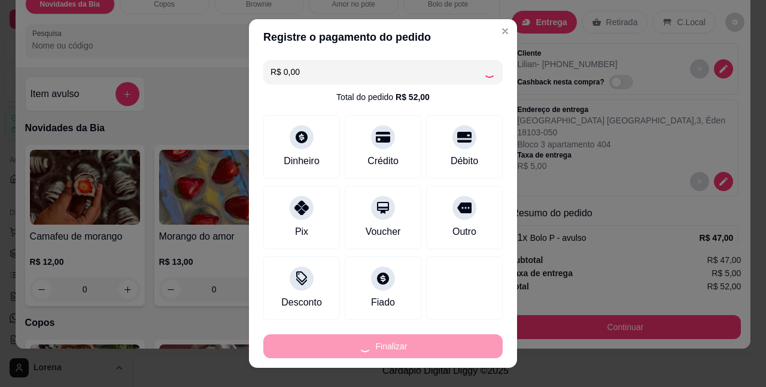
type input "-R$ 52,00"
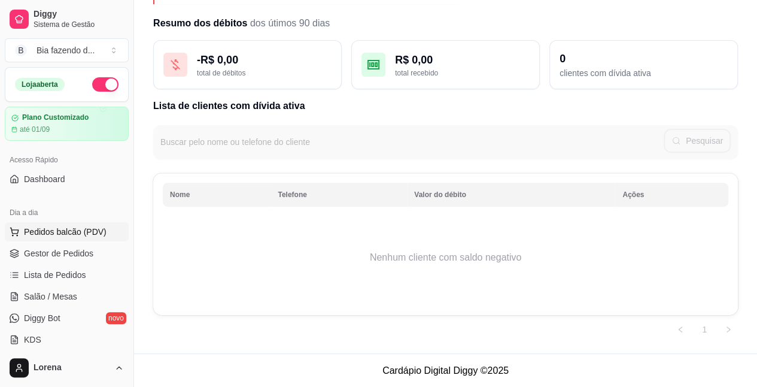
click at [67, 229] on span "Pedidos balcão (PDV)" at bounding box center [65, 232] width 83 height 12
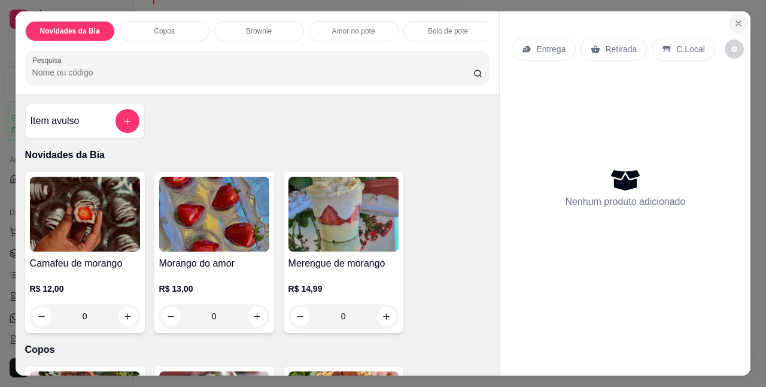
click at [734, 23] on icon "Close" at bounding box center [739, 24] width 10 height 10
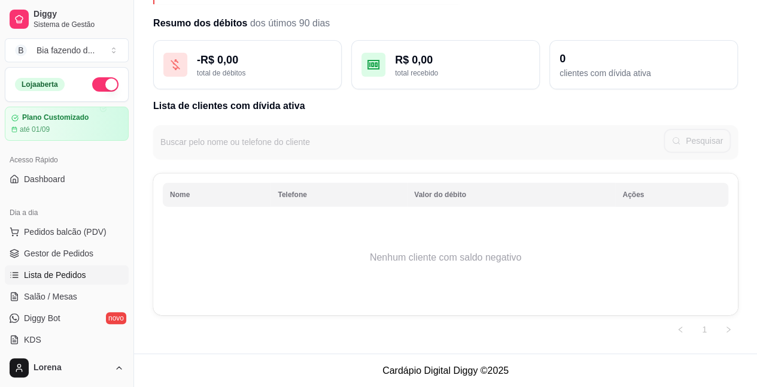
click at [73, 270] on span "Lista de Pedidos" at bounding box center [55, 275] width 62 height 12
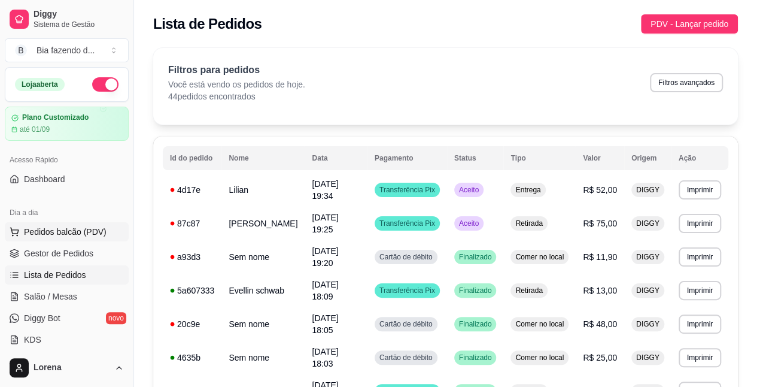
click at [89, 234] on span "Pedidos balcão (PDV)" at bounding box center [65, 232] width 83 height 12
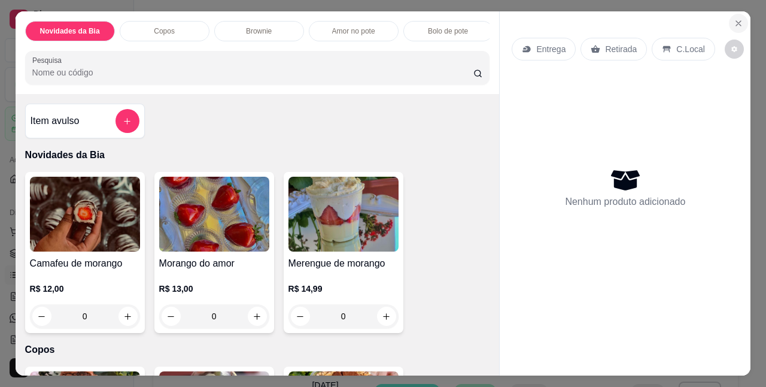
click at [738, 19] on icon "Close" at bounding box center [739, 24] width 10 height 10
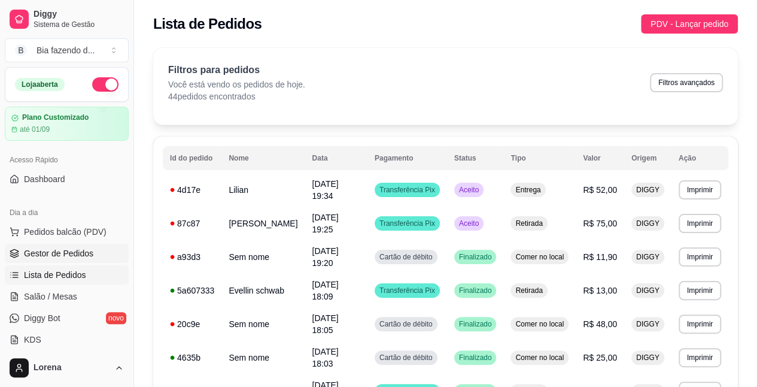
click at [92, 255] on link "Gestor de Pedidos" at bounding box center [67, 253] width 124 height 19
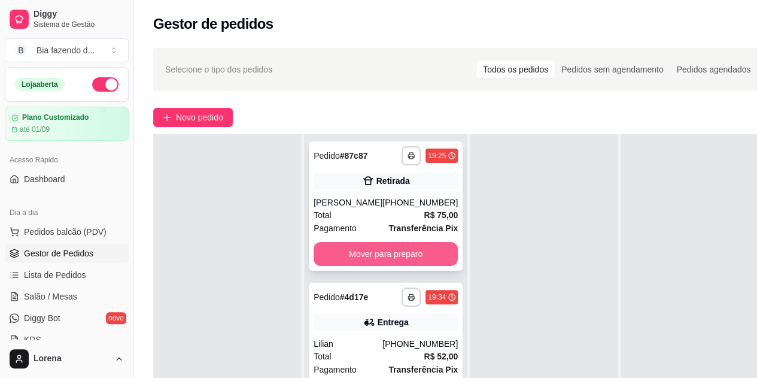
click at [367, 242] on button "Mover para preparo" at bounding box center [386, 254] width 144 height 24
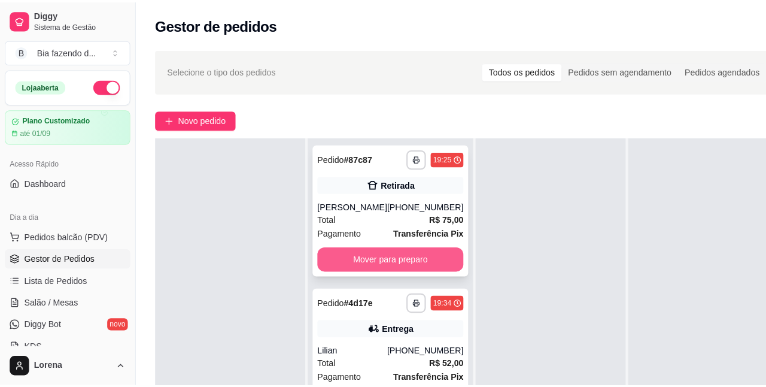
scroll to position [34, 0]
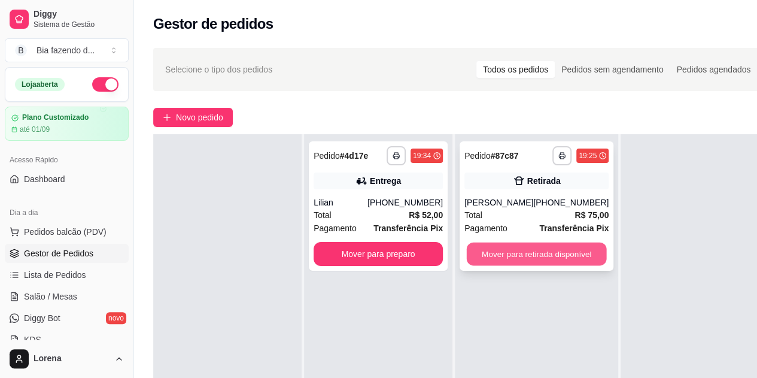
click at [544, 256] on button "Mover para retirada disponível" at bounding box center [537, 253] width 140 height 23
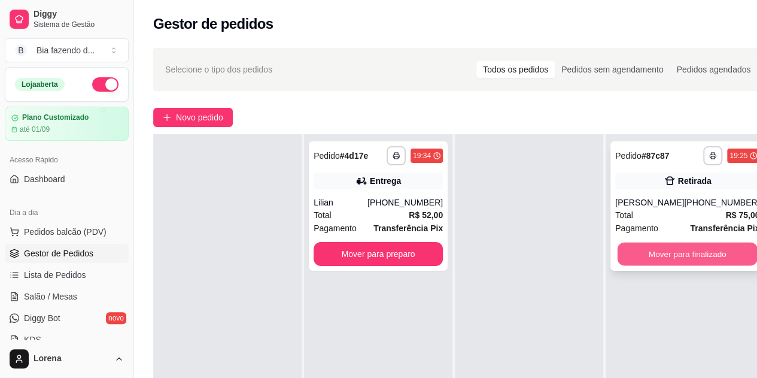
click at [733, 254] on button "Mover para finalizado" at bounding box center [687, 253] width 140 height 23
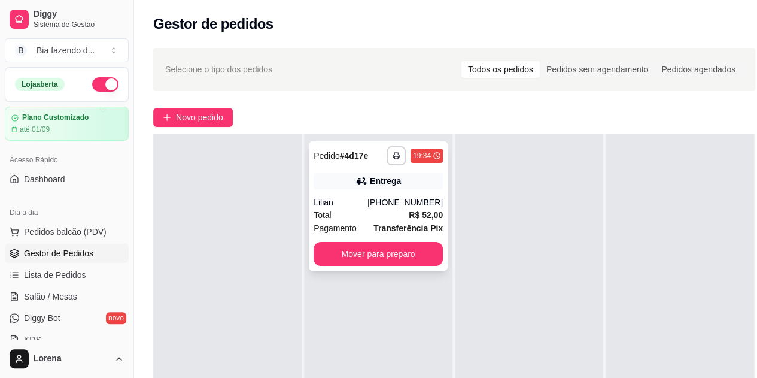
click at [373, 216] on div "Total R$ 52,00" at bounding box center [378, 214] width 129 height 13
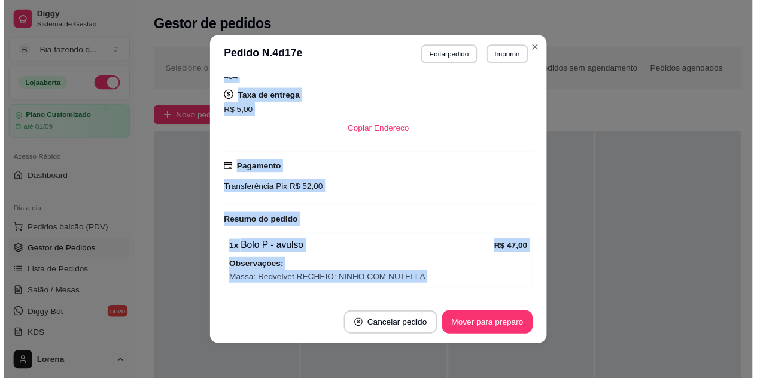
scroll to position [235, 0]
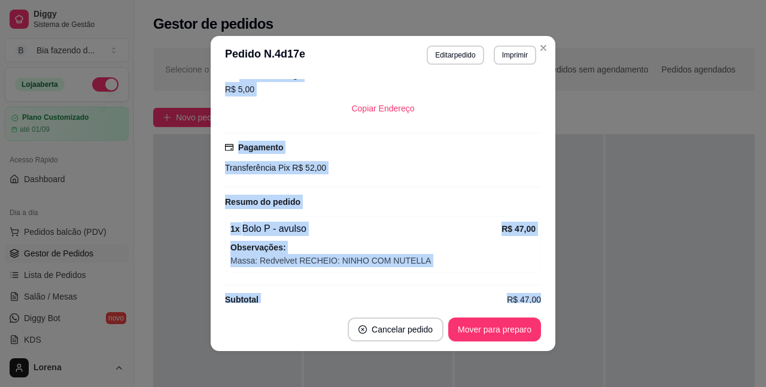
drag, startPoint x: 233, startPoint y: 124, endPoint x: 524, endPoint y: 301, distance: 340.2
click at [524, 301] on div "feito há 0 minutos Horário do pedido [DATE] 19:34 Status do pedido ACEITO Nome …" at bounding box center [383, 191] width 316 height 224
copy div "Horário do pedido [DATE] 19:34 Status do pedido ACEITO Nome do cliente Lilian T…"
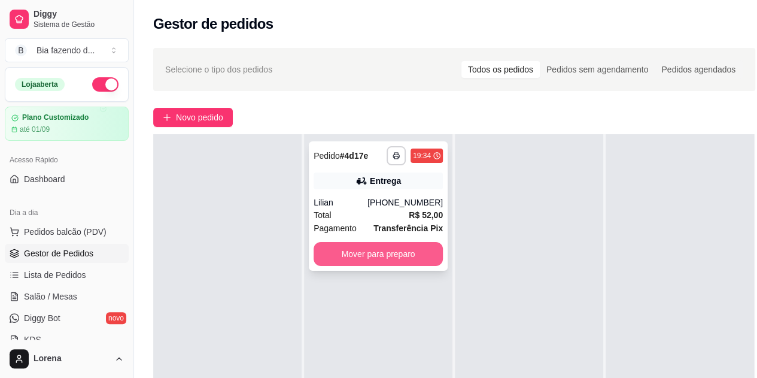
click at [373, 252] on button "Mover para preparo" at bounding box center [378, 254] width 129 height 24
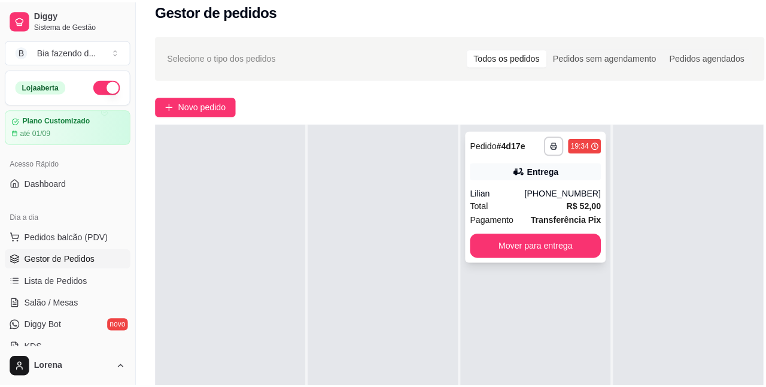
scroll to position [0, 0]
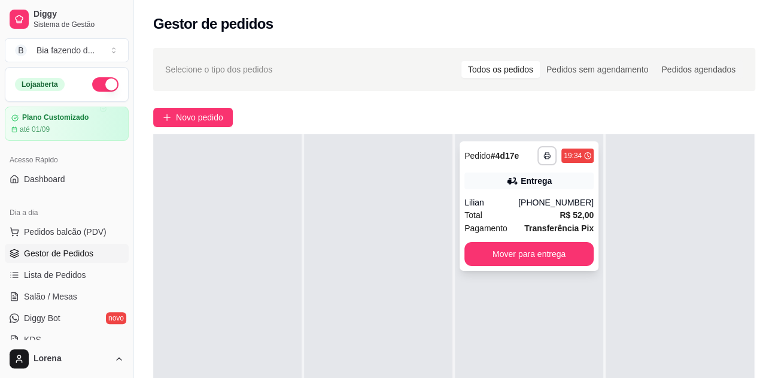
click at [592, 147] on div "**********" at bounding box center [565, 155] width 56 height 19
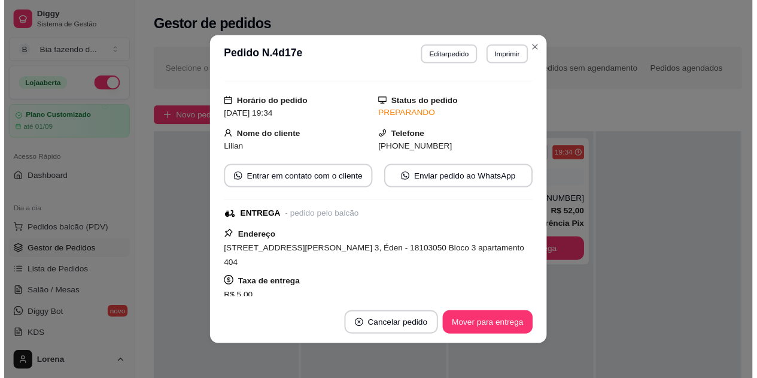
scroll to position [24, 0]
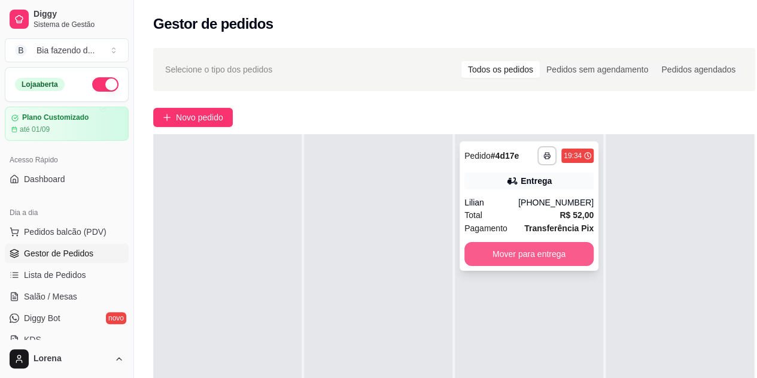
click at [550, 262] on button "Mover para entrega" at bounding box center [528, 254] width 129 height 24
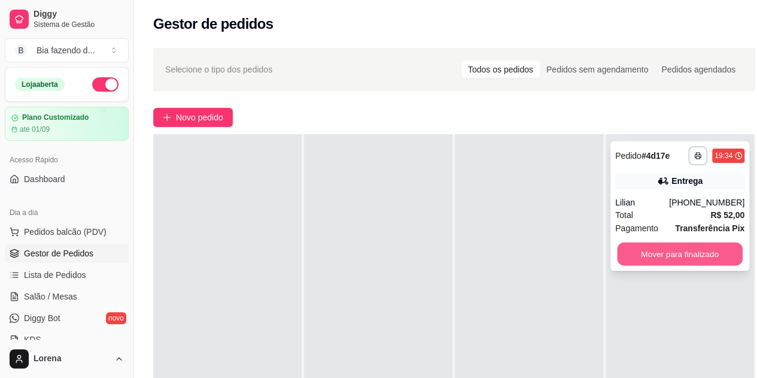
click at [677, 255] on button "Mover para finalizado" at bounding box center [680, 253] width 126 height 23
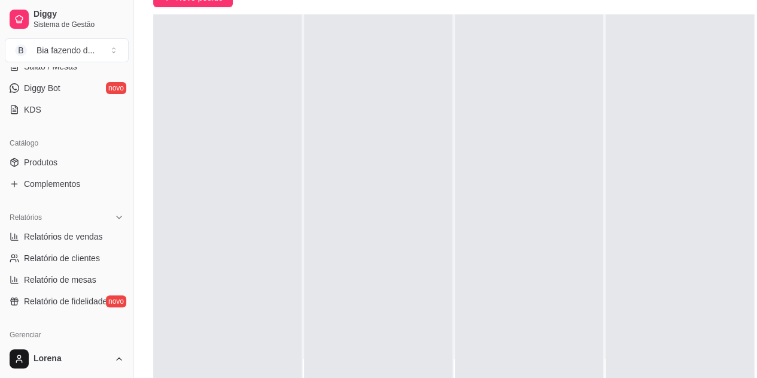
scroll to position [175, 0]
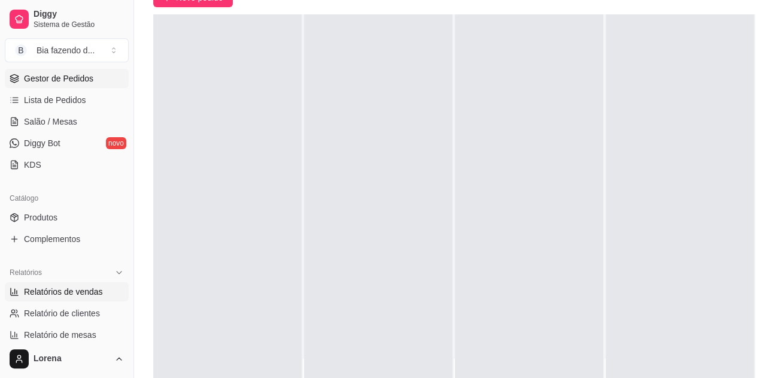
click at [83, 288] on span "Relatórios de vendas" at bounding box center [63, 291] width 79 height 12
select select "ALL"
select select "0"
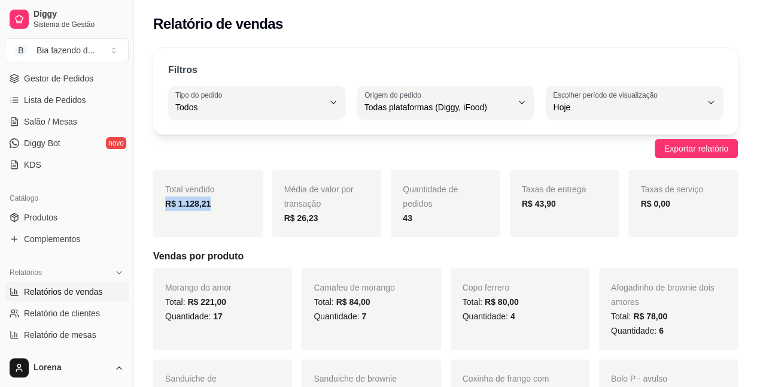
drag, startPoint x: 213, startPoint y: 206, endPoint x: 166, endPoint y: 215, distance: 48.2
click at [165, 215] on div "Total vendido R$ 1.128,21" at bounding box center [207, 203] width 109 height 67
click at [202, 220] on div "Total vendido R$ 1.128,21" at bounding box center [207, 203] width 109 height 67
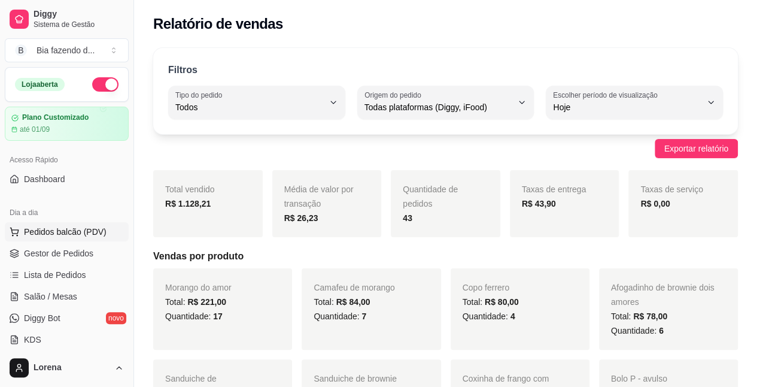
click at [73, 232] on span "Pedidos balcão (PDV)" at bounding box center [65, 232] width 83 height 12
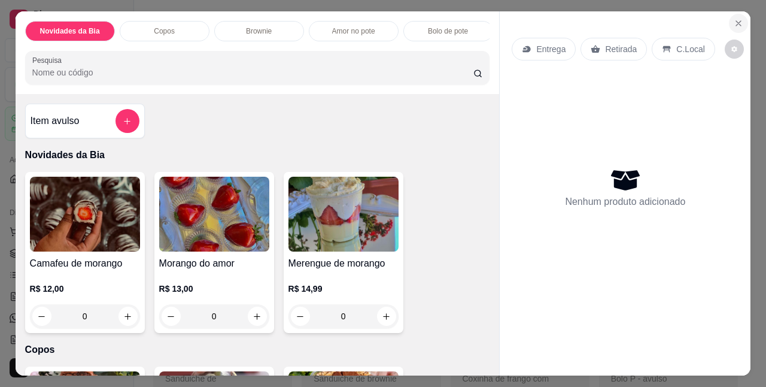
click at [741, 19] on button "Close" at bounding box center [738, 23] width 19 height 19
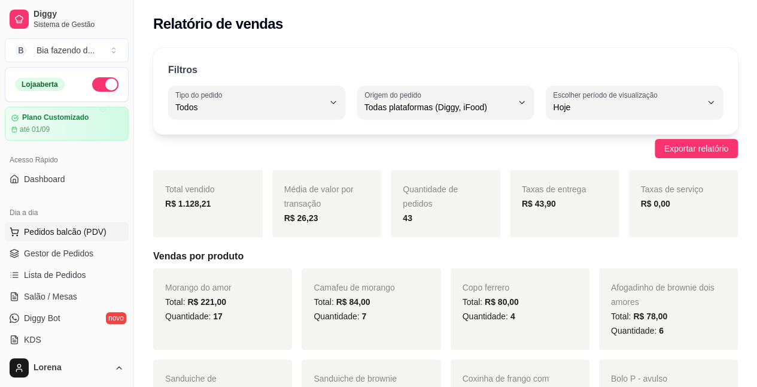
click at [36, 230] on span "Pedidos balcão (PDV)" at bounding box center [65, 232] width 83 height 12
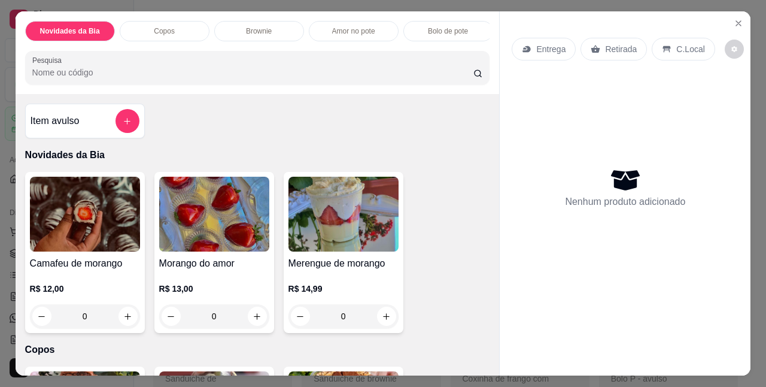
click at [125, 111] on div "Item avulso" at bounding box center [85, 121] width 120 height 35
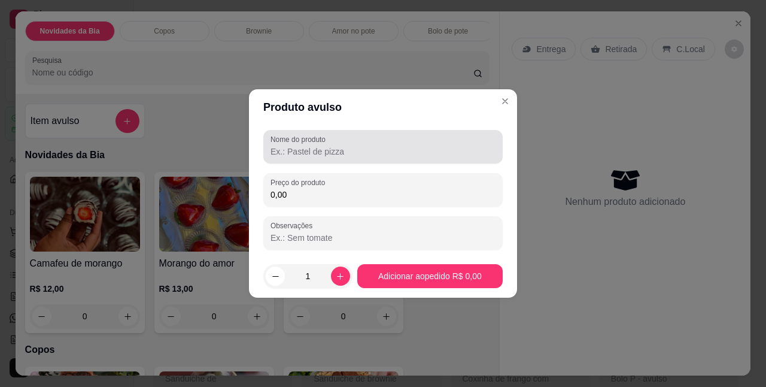
click at [297, 157] on div at bounding box center [382, 147] width 225 height 24
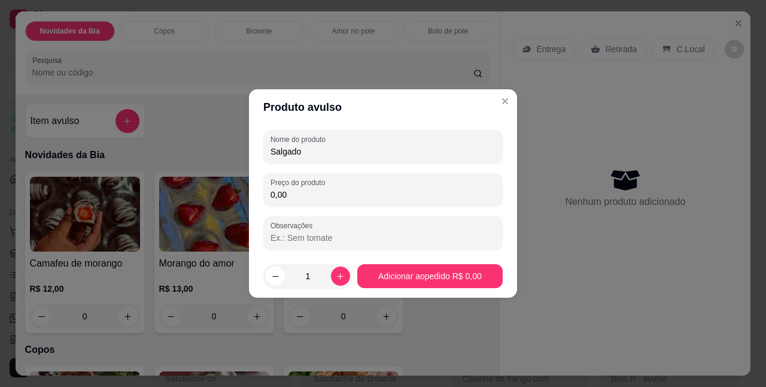
type input "Salgado"
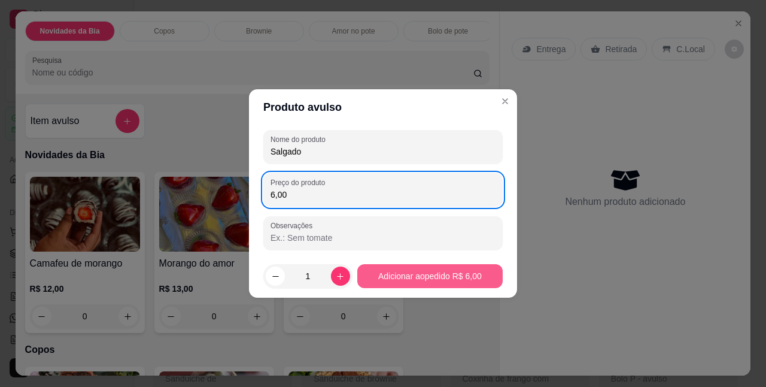
type input "6,00"
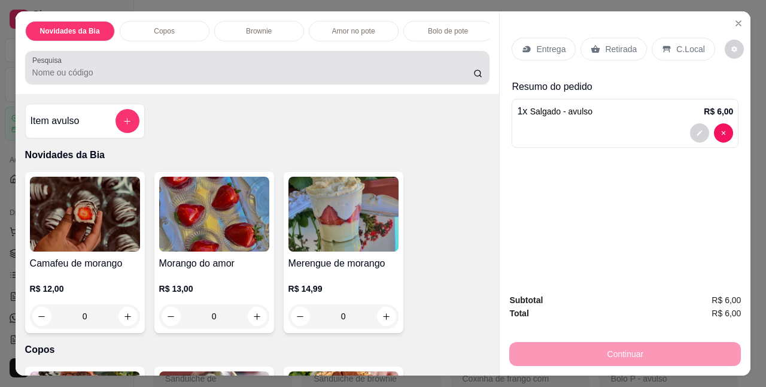
click at [163, 84] on div "Pesquisa" at bounding box center [257, 68] width 465 height 34
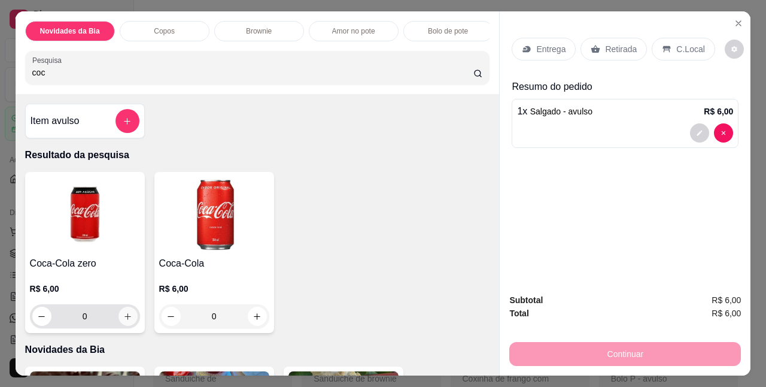
type input "coc"
click at [129, 325] on button "increase-product-quantity" at bounding box center [127, 316] width 19 height 19
type input "1"
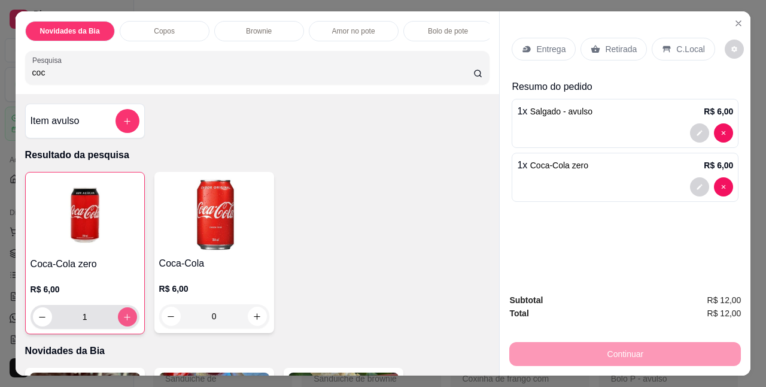
click at [120, 325] on button "increase-product-quantity" at bounding box center [127, 316] width 19 height 19
type input "2"
click at [72, 77] on input "coc" at bounding box center [252, 72] width 441 height 12
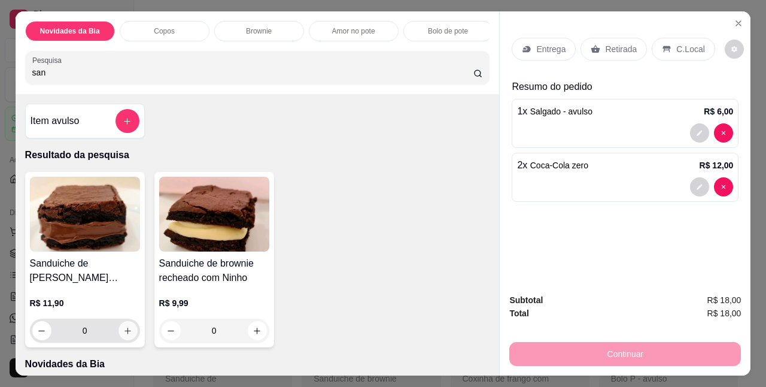
type input "san"
click at [126, 327] on button "increase-product-quantity" at bounding box center [127, 330] width 19 height 19
type input "1"
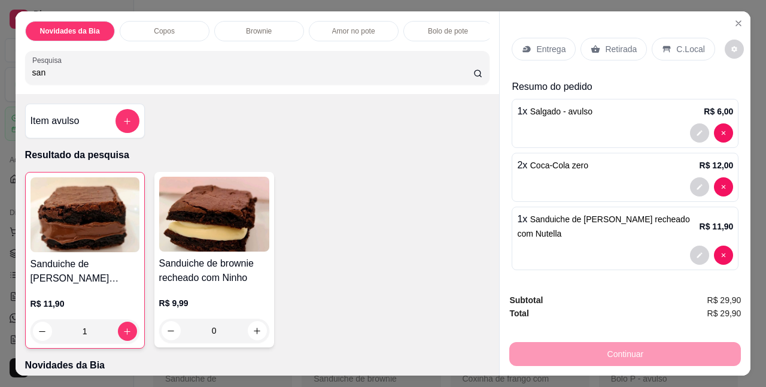
click at [666, 41] on div "C.Local" at bounding box center [683, 49] width 63 height 23
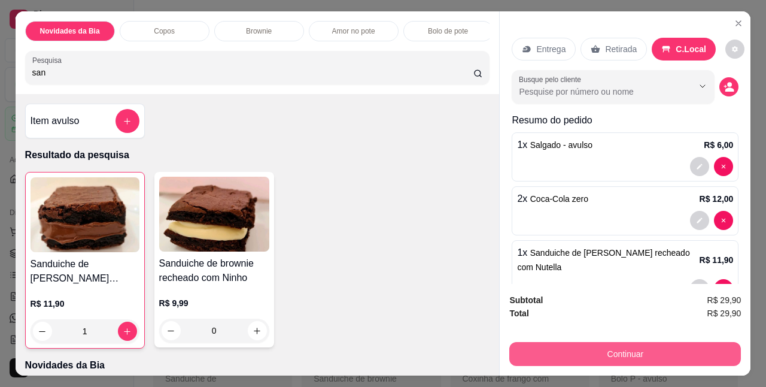
click at [626, 351] on button "Continuar" at bounding box center [625, 354] width 232 height 24
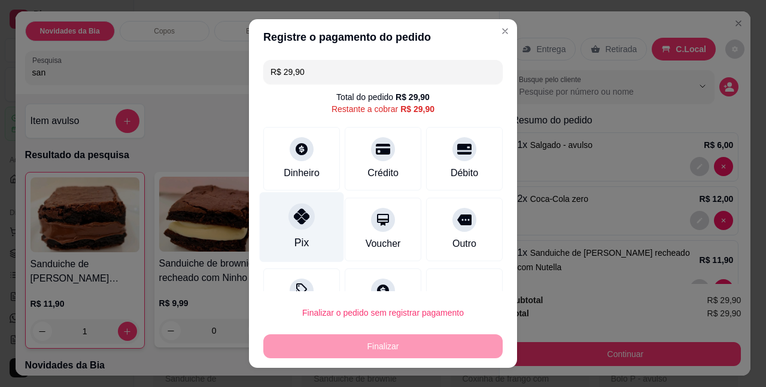
click at [314, 234] on div "Pix" at bounding box center [302, 227] width 84 height 70
type input "R$ 0,00"
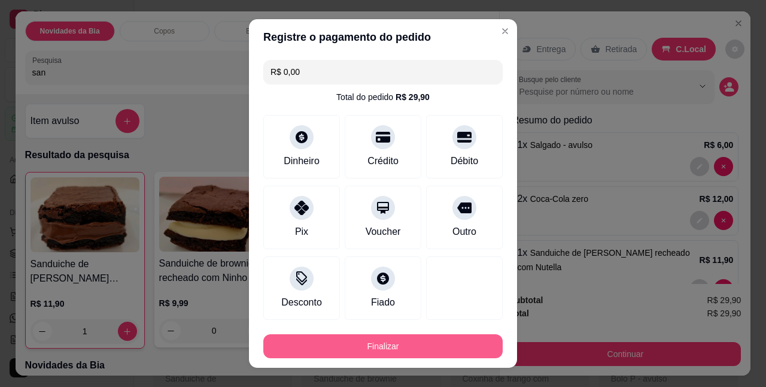
click at [383, 339] on button "Finalizar" at bounding box center [382, 346] width 239 height 24
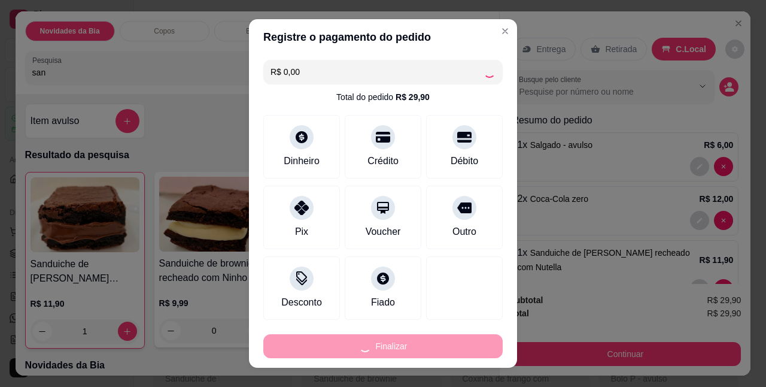
type input "0"
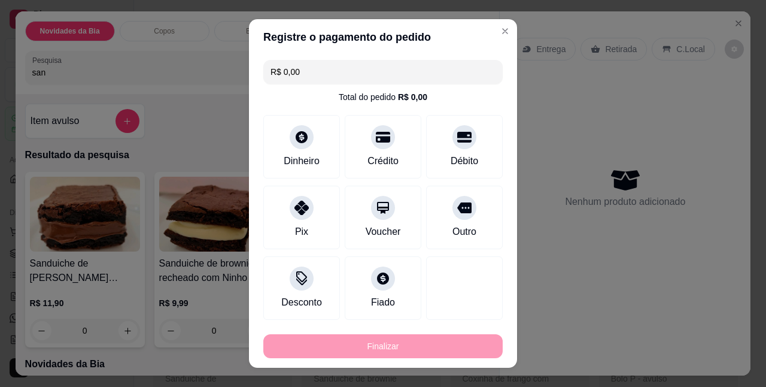
type input "-R$ 29,90"
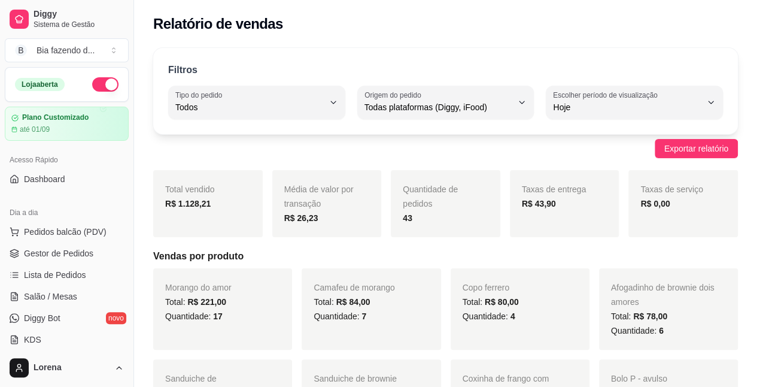
click at [63, 262] on ul "Pedidos balcão (PDV) Gestor de Pedidos Lista de Pedidos Salão / Mesas Diggy Bot…" at bounding box center [67, 285] width 124 height 127
click at [60, 257] on span "Gestor de Pedidos" at bounding box center [58, 253] width 69 height 12
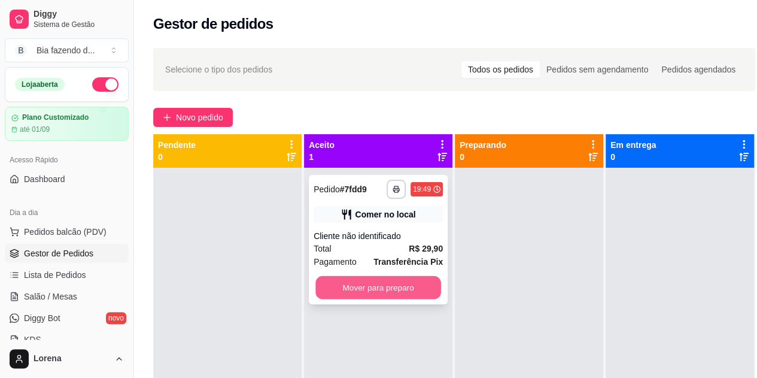
click at [419, 288] on button "Mover para preparo" at bounding box center [378, 287] width 126 height 23
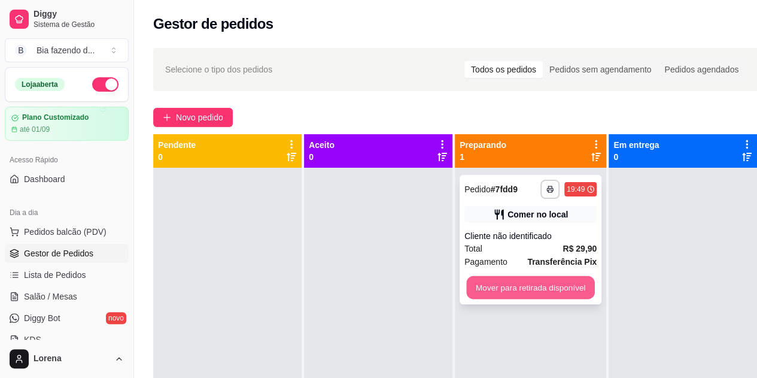
click at [515, 290] on button "Mover para retirada disponível" at bounding box center [530, 287] width 128 height 23
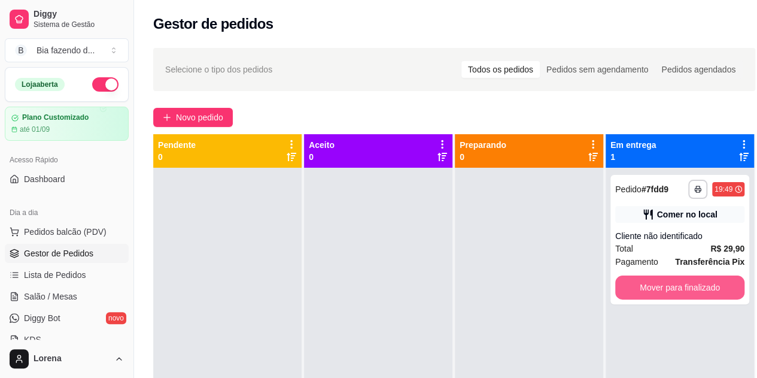
click at [634, 288] on button "Mover para finalizado" at bounding box center [679, 287] width 129 height 24
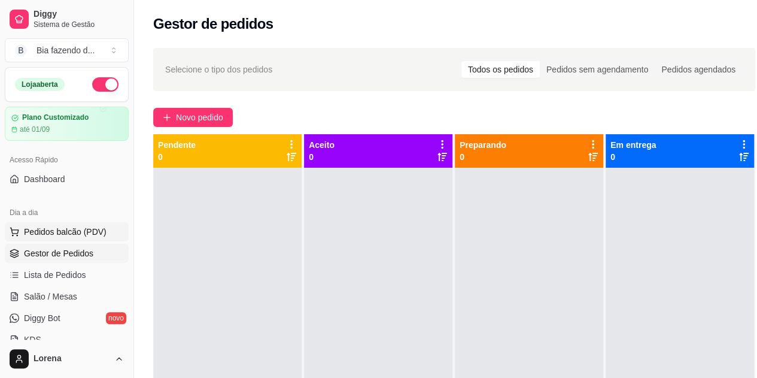
click at [60, 224] on button "Pedidos balcão (PDV)" at bounding box center [67, 231] width 124 height 19
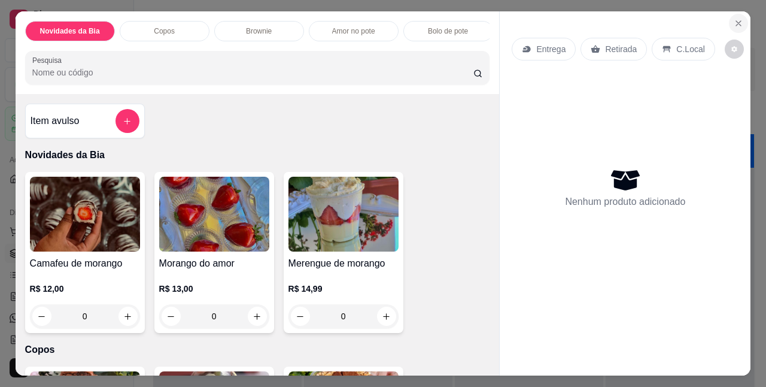
click at [735, 19] on icon "Close" at bounding box center [739, 24] width 10 height 10
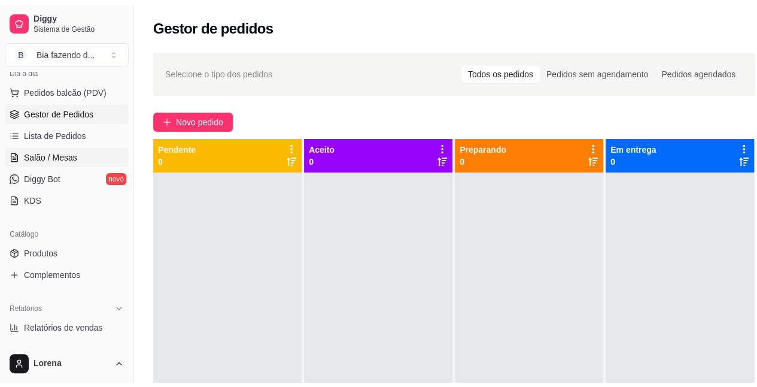
scroll to position [179, 0]
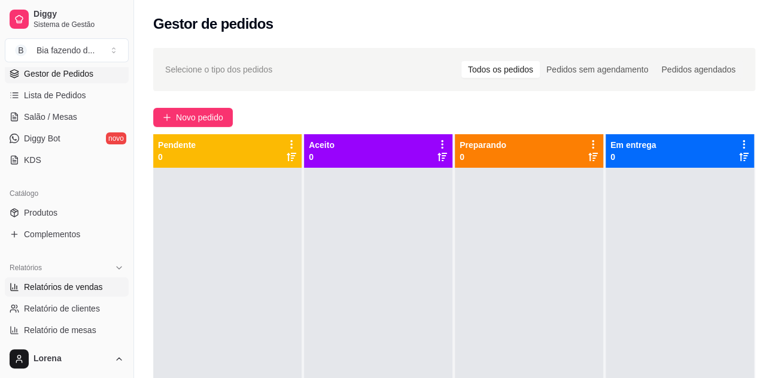
click at [57, 291] on span "Relatórios de vendas" at bounding box center [63, 287] width 79 height 12
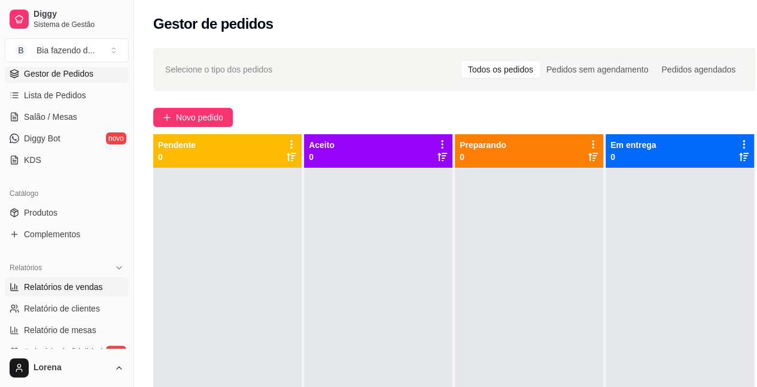
select select "ALL"
select select "0"
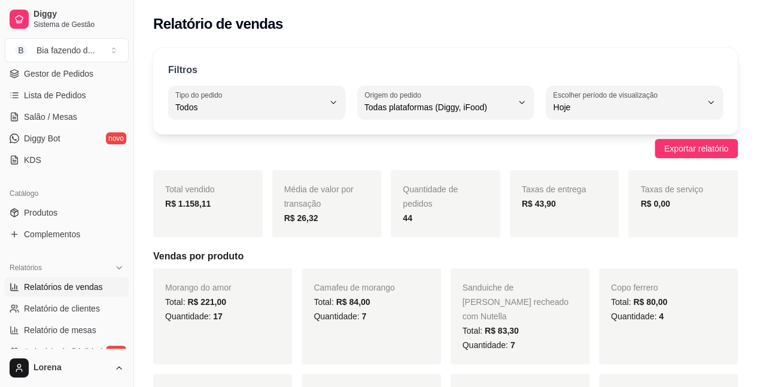
click at [540, 202] on strong "R$ 43,90" at bounding box center [539, 204] width 34 height 10
click at [178, 201] on strong "R$ 1.158,11" at bounding box center [187, 204] width 45 height 10
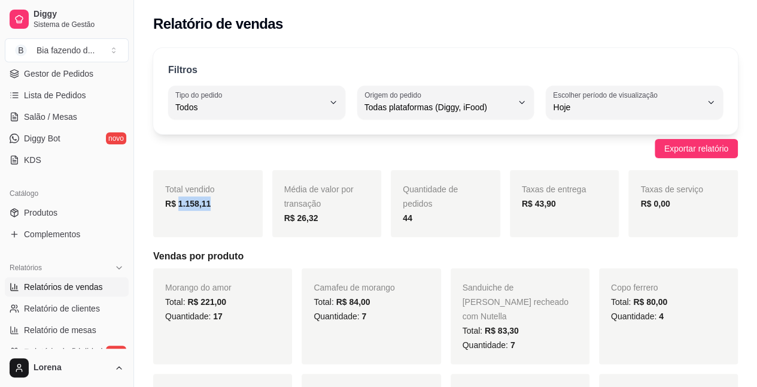
click at [210, 219] on div "Total vendido R$ 1.158,11" at bounding box center [207, 203] width 109 height 67
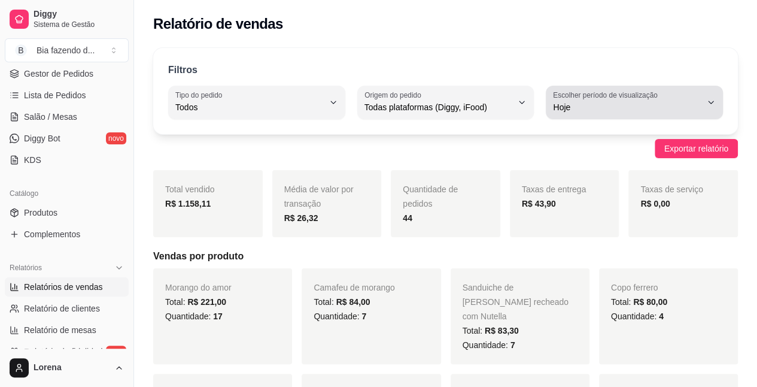
click at [614, 110] on span "Hoje" at bounding box center [627, 107] width 148 height 12
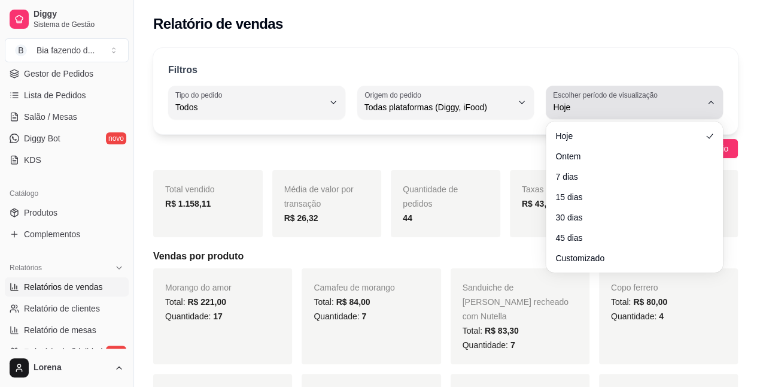
click at [614, 110] on span "Hoje" at bounding box center [627, 107] width 148 height 12
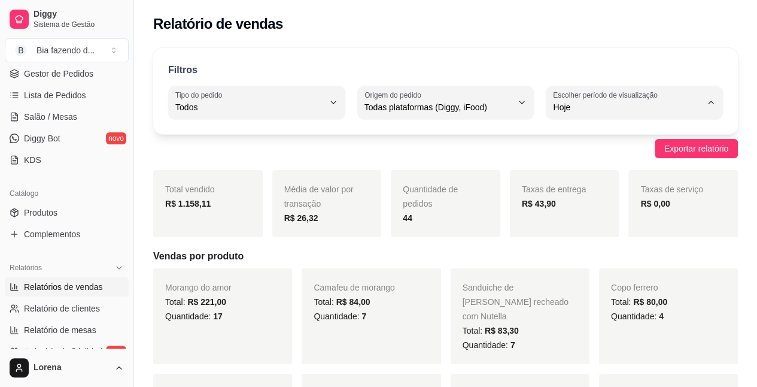
click at [199, 200] on strong "R$ 1.158,11" at bounding box center [187, 204] width 45 height 10
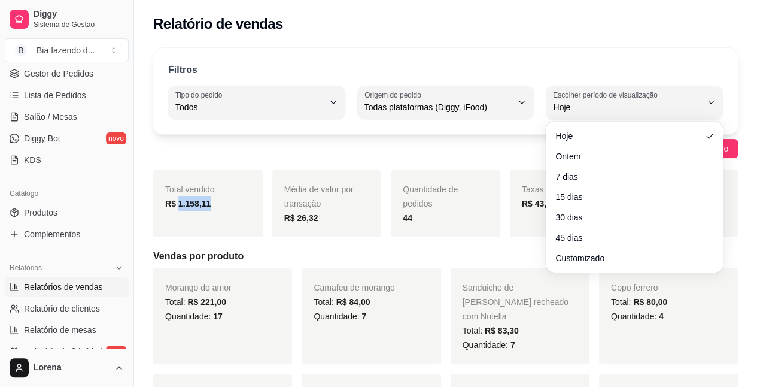
click at [199, 200] on strong "R$ 1.158,11" at bounding box center [187, 204] width 45 height 10
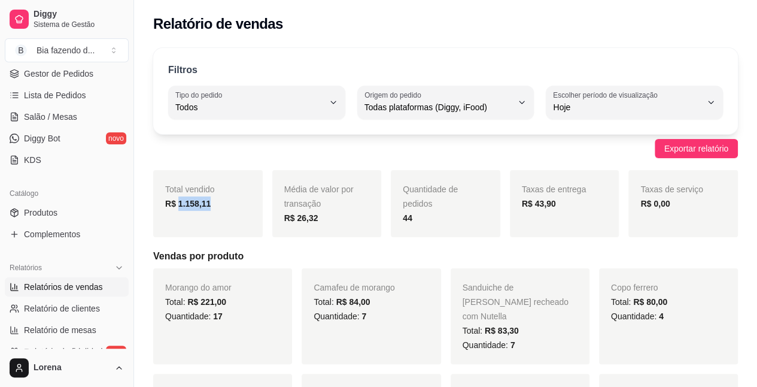
click at [199, 200] on strong "R$ 1.158,11" at bounding box center [187, 204] width 45 height 10
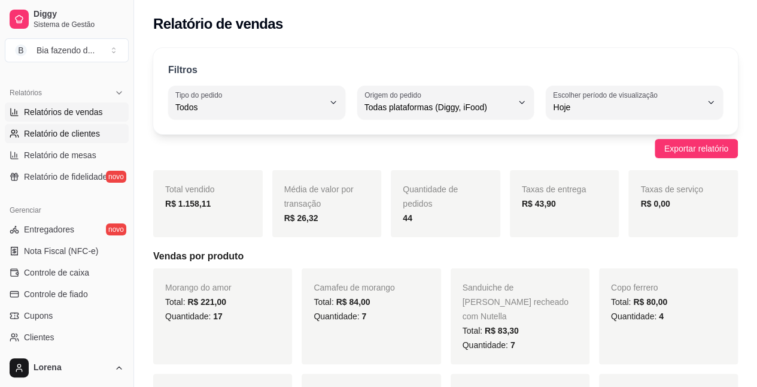
scroll to position [354, 0]
click at [93, 150] on span "Relatório de mesas" at bounding box center [60, 156] width 72 height 12
select select "TOTAL_OF_ORDERS"
select select "7"
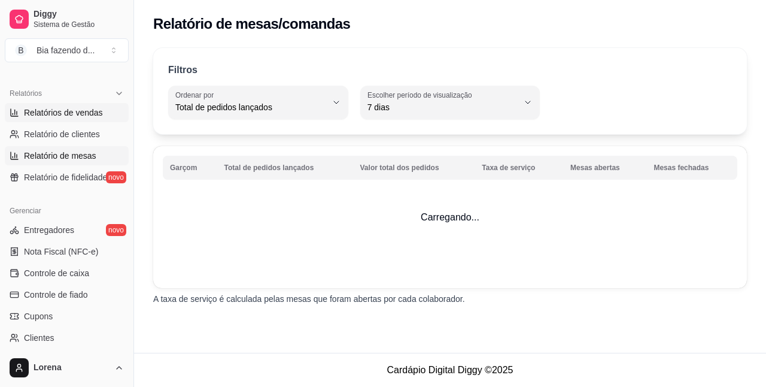
click at [98, 108] on span "Relatórios de vendas" at bounding box center [63, 112] width 79 height 12
select select "ALL"
select select "0"
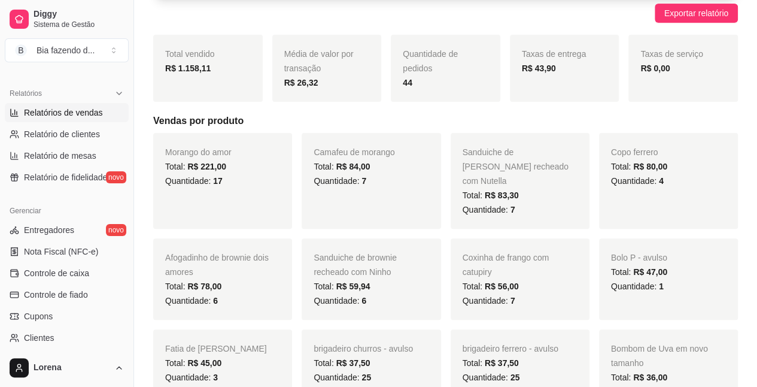
scroll to position [136, 0]
click at [219, 179] on span "17" at bounding box center [218, 180] width 10 height 10
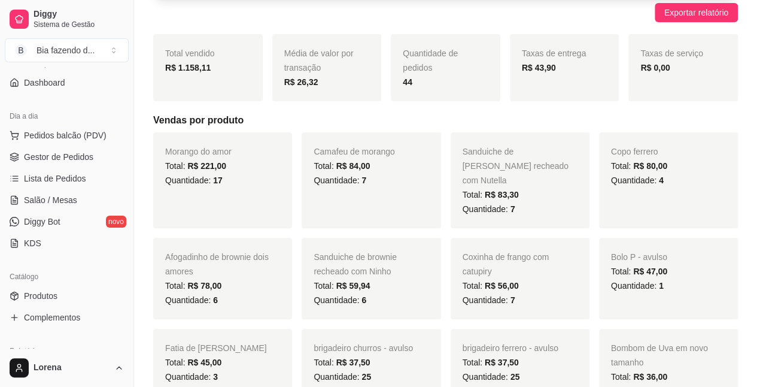
scroll to position [95, 0]
click at [93, 173] on link "Lista de Pedidos" at bounding box center [67, 179] width 124 height 19
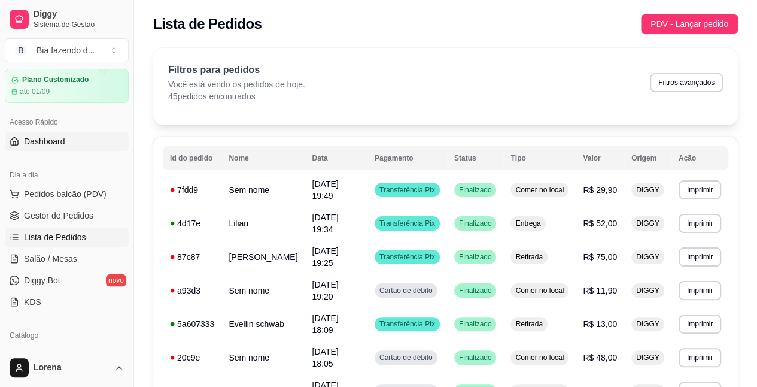
scroll to position [66, 0]
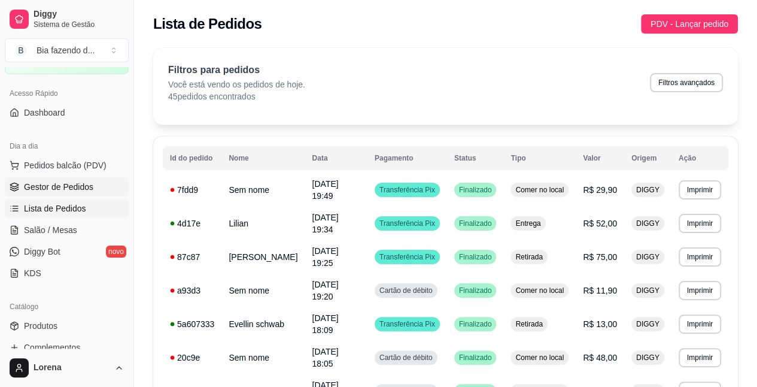
click at [69, 185] on span "Gestor de Pedidos" at bounding box center [58, 187] width 69 height 12
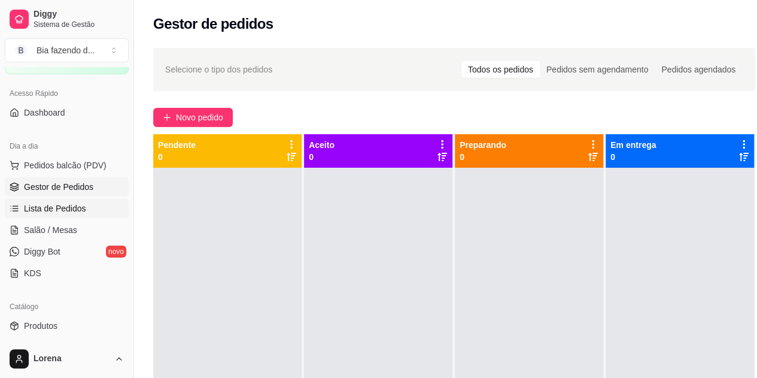
click at [56, 212] on span "Lista de Pedidos" at bounding box center [55, 208] width 62 height 12
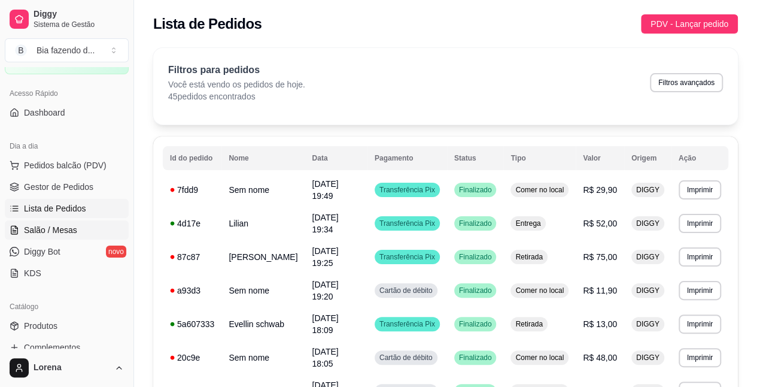
click at [36, 230] on span "Salão / Mesas" at bounding box center [50, 230] width 53 height 12
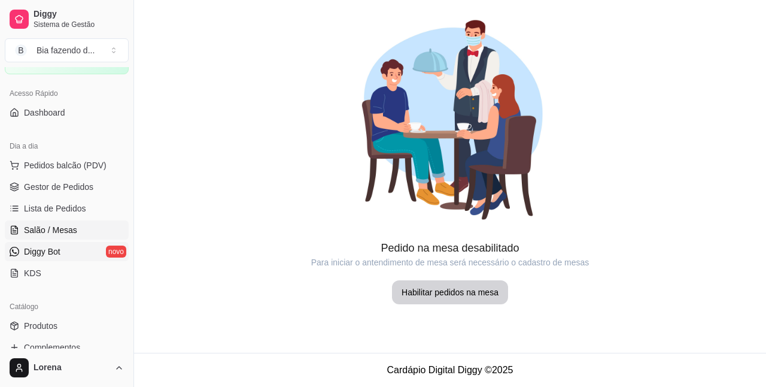
click at [34, 251] on span "Diggy Bot" at bounding box center [42, 251] width 36 height 12
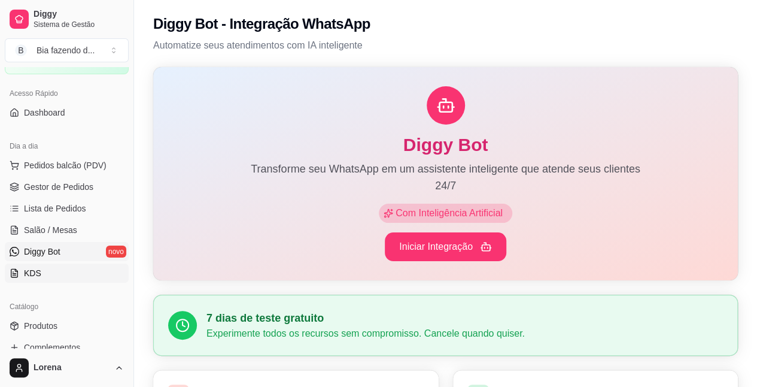
click at [25, 279] on link "KDS" at bounding box center [67, 272] width 124 height 19
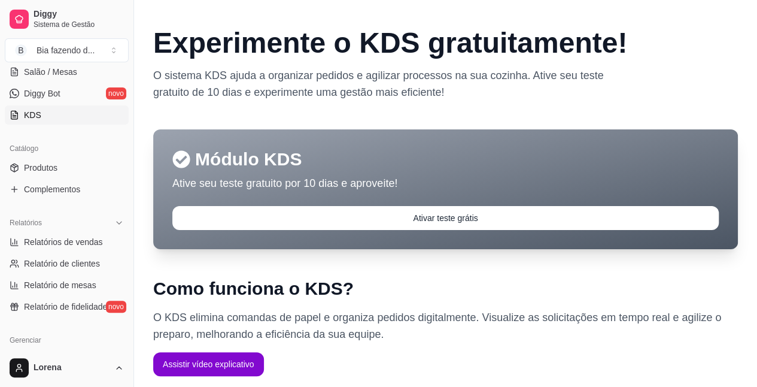
scroll to position [228, 0]
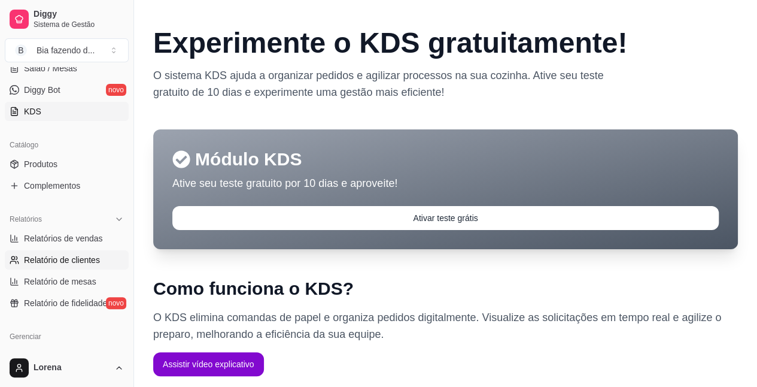
click at [61, 257] on span "Relatório de clientes" at bounding box center [62, 260] width 76 height 12
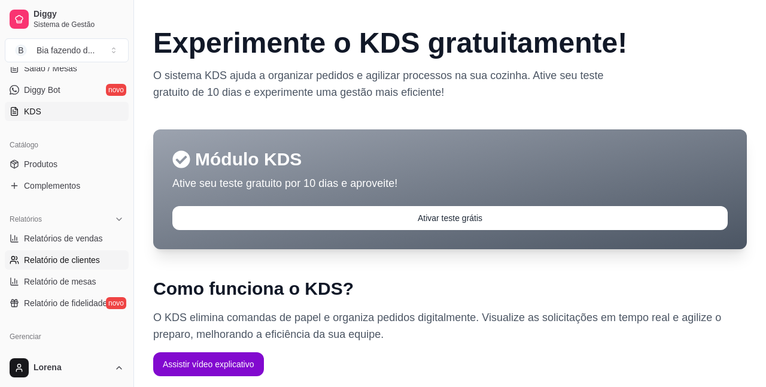
select select "30"
select select "HIGHEST_TOTAL_SPENT_WITH_ORDERS"
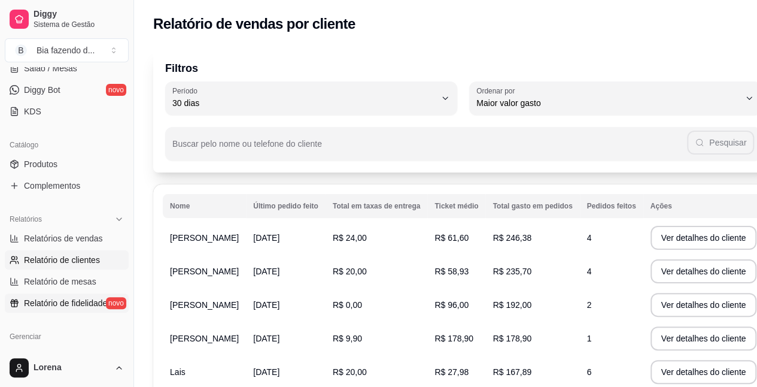
click at [67, 297] on span "Relatório de fidelidade" at bounding box center [65, 303] width 83 height 12
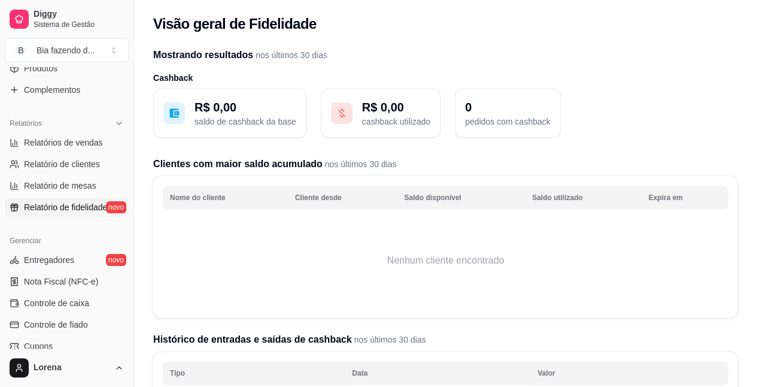
scroll to position [327, 0]
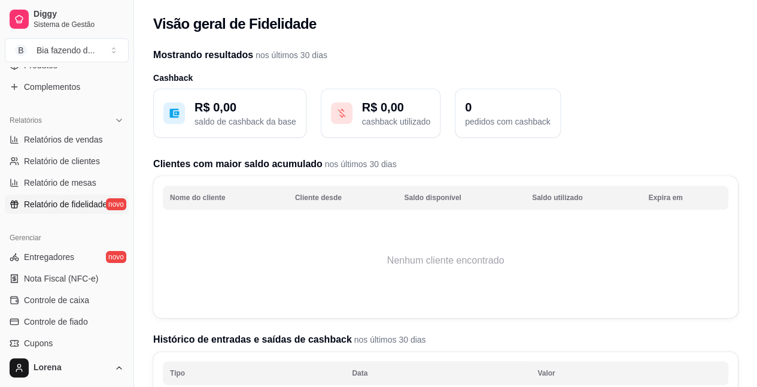
click at [67, 297] on span "Controle de caixa" at bounding box center [56, 300] width 65 height 12
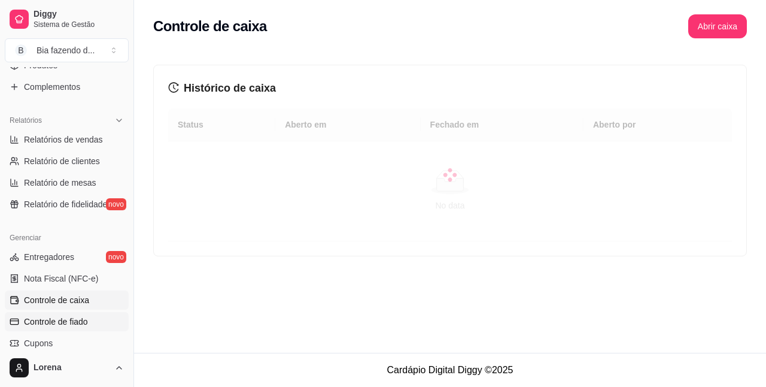
click at [69, 320] on span "Controle de fiado" at bounding box center [56, 321] width 64 height 12
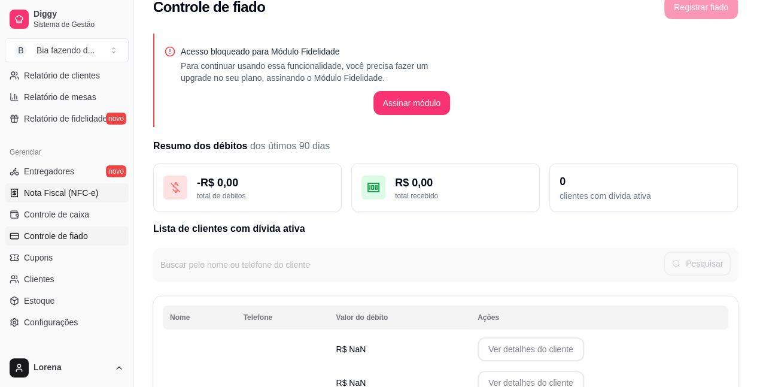
scroll to position [418, 0]
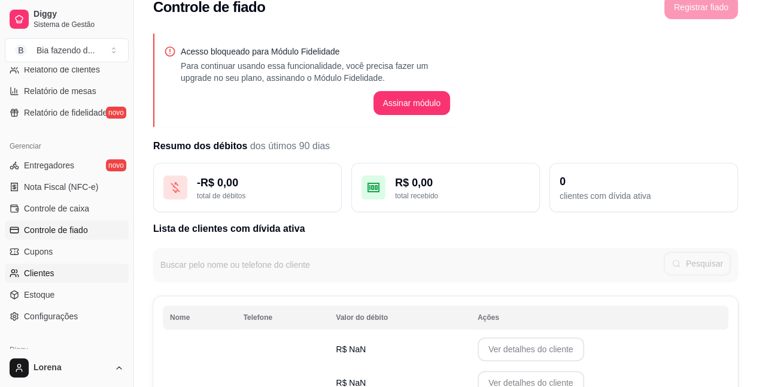
click at [74, 275] on link "Clientes" at bounding box center [67, 272] width 124 height 19
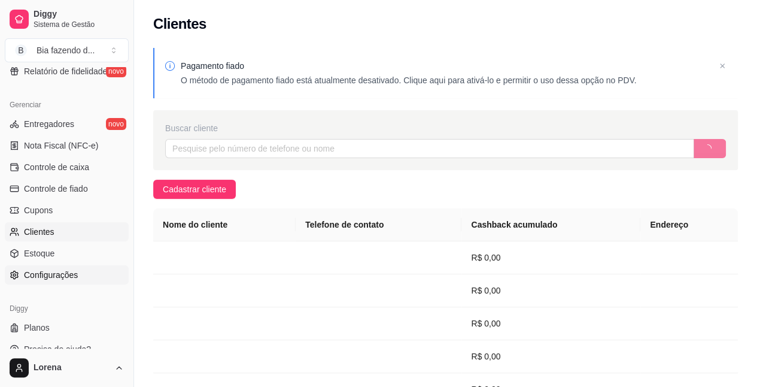
scroll to position [474, 0]
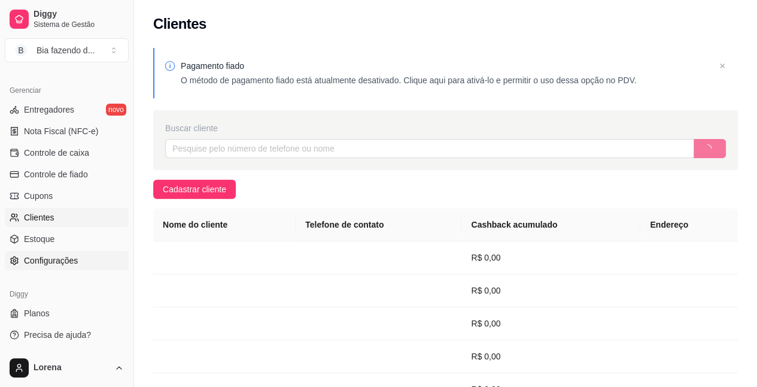
click at [61, 315] on link "Planos" at bounding box center [67, 312] width 124 height 19
